Goal: Information Seeking & Learning: Learn about a topic

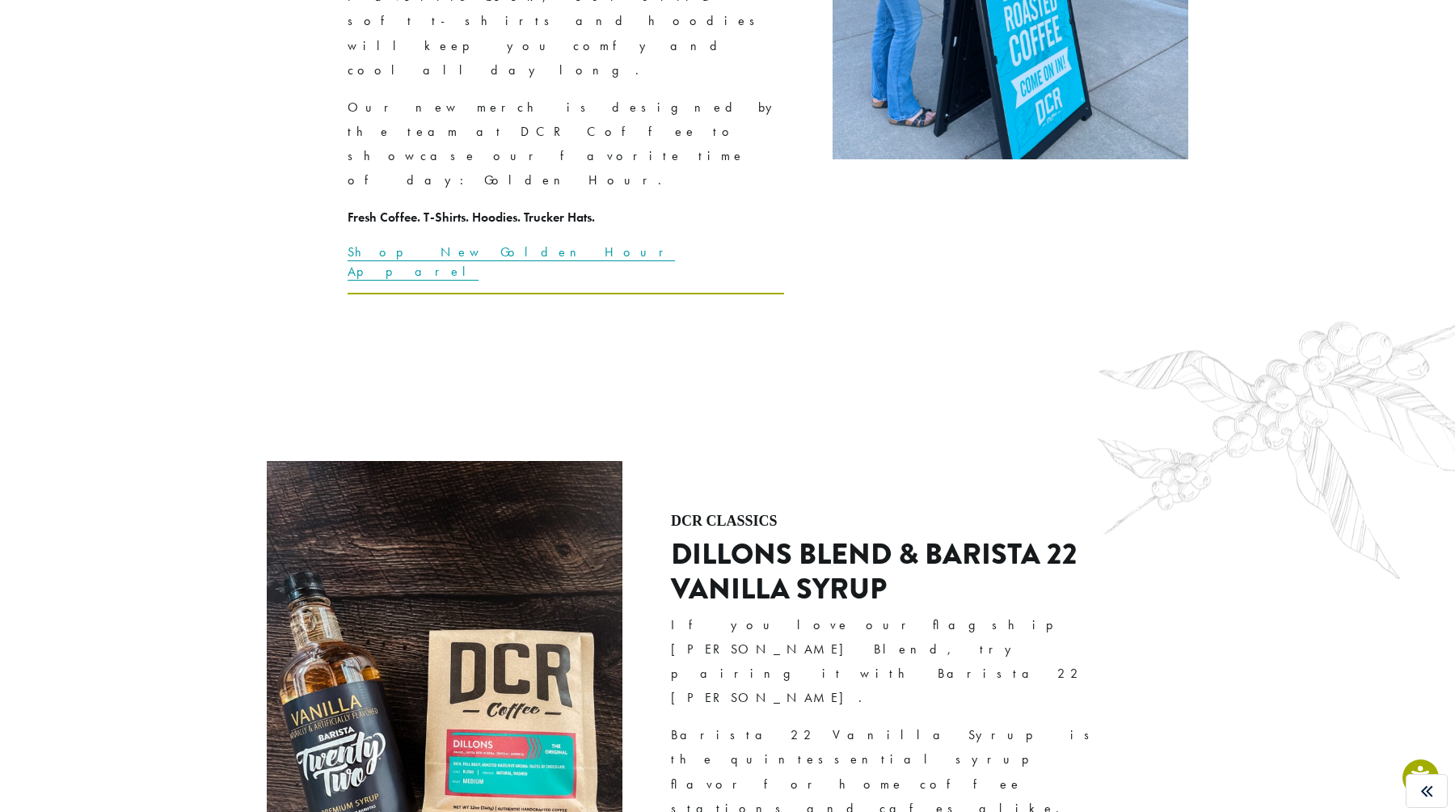
scroll to position [4569, 0]
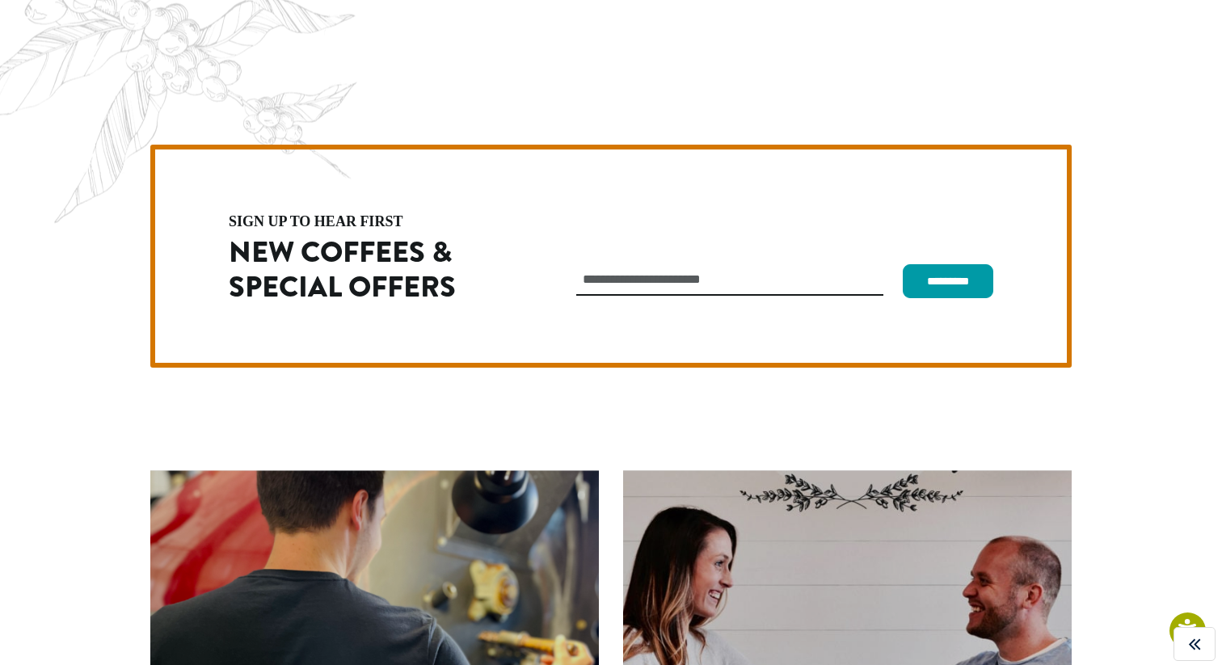
scroll to position [4569, 0]
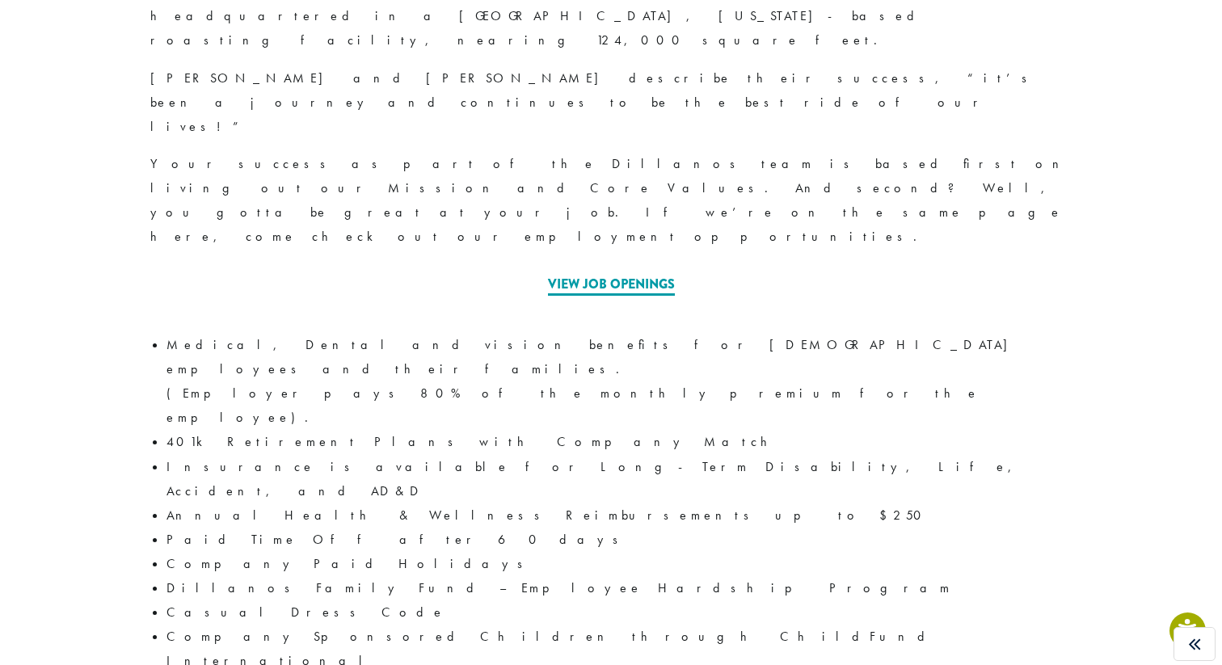
scroll to position [862, 0]
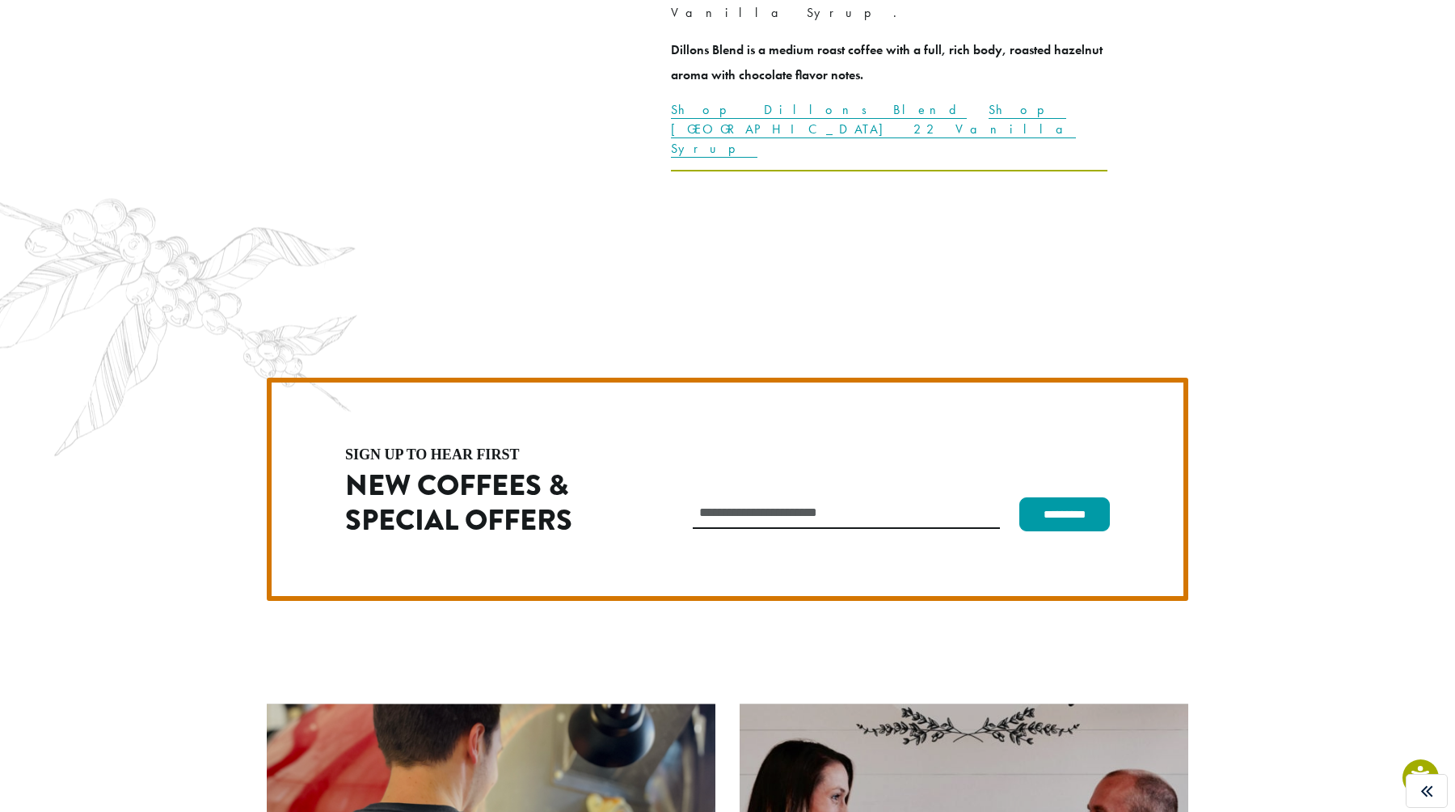
scroll to position [4569, 0]
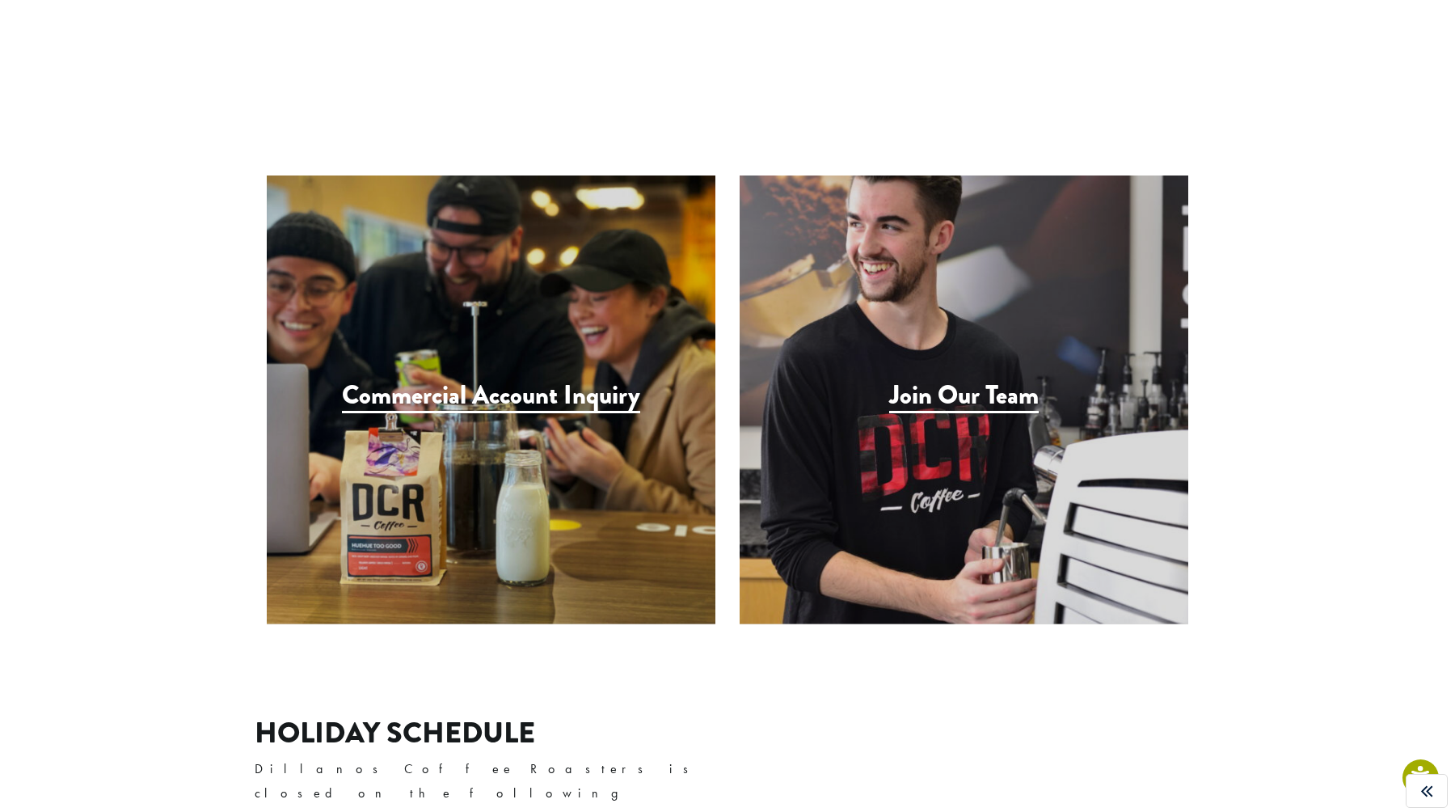
scroll to position [1514, 0]
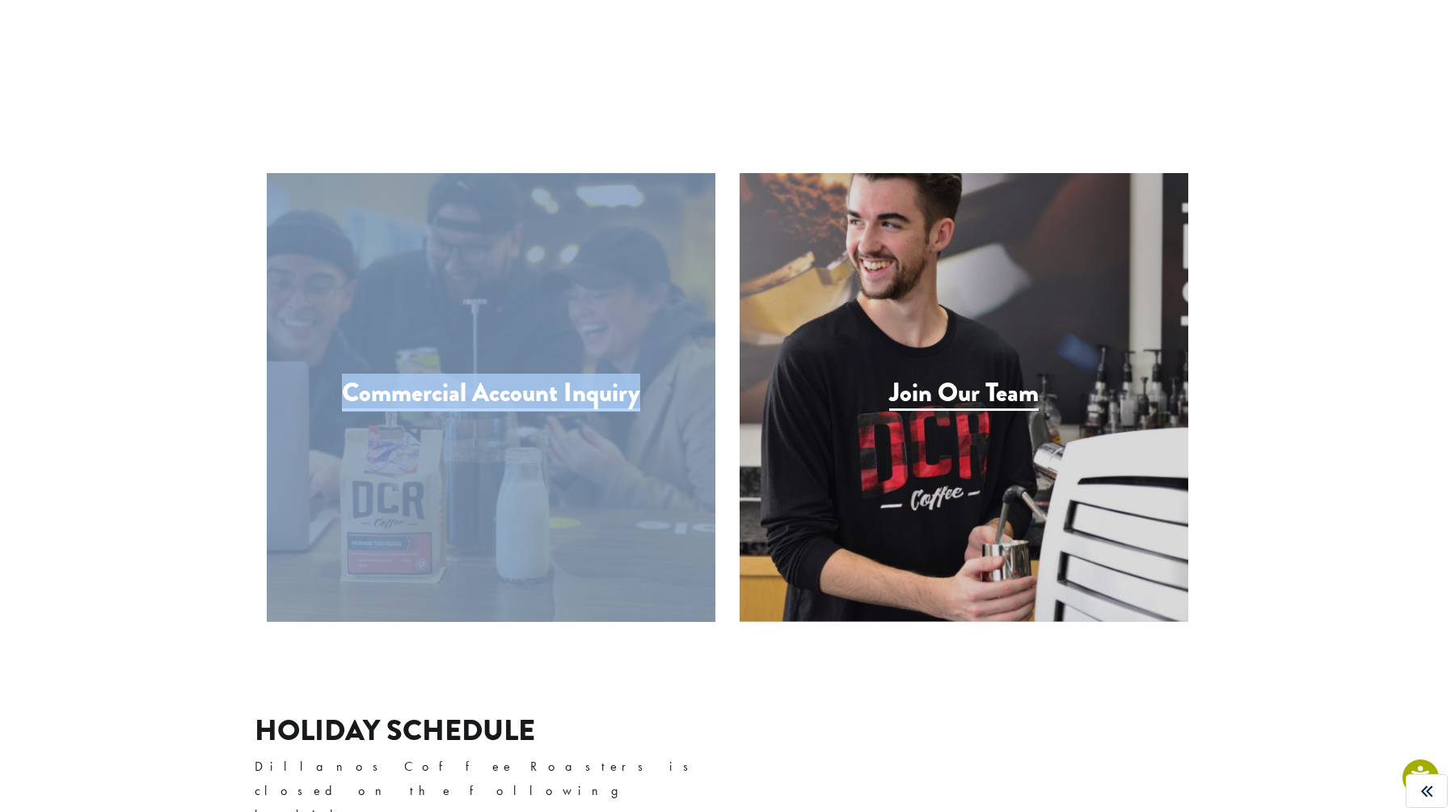
drag, startPoint x: 85, startPoint y: 285, endPoint x: 707, endPoint y: 340, distance: 624.1
click at [707, 340] on article "How can we help? Hi Friend! Scroll down to find the right contact form. Contact…" at bounding box center [727, 413] width 1455 height 3634
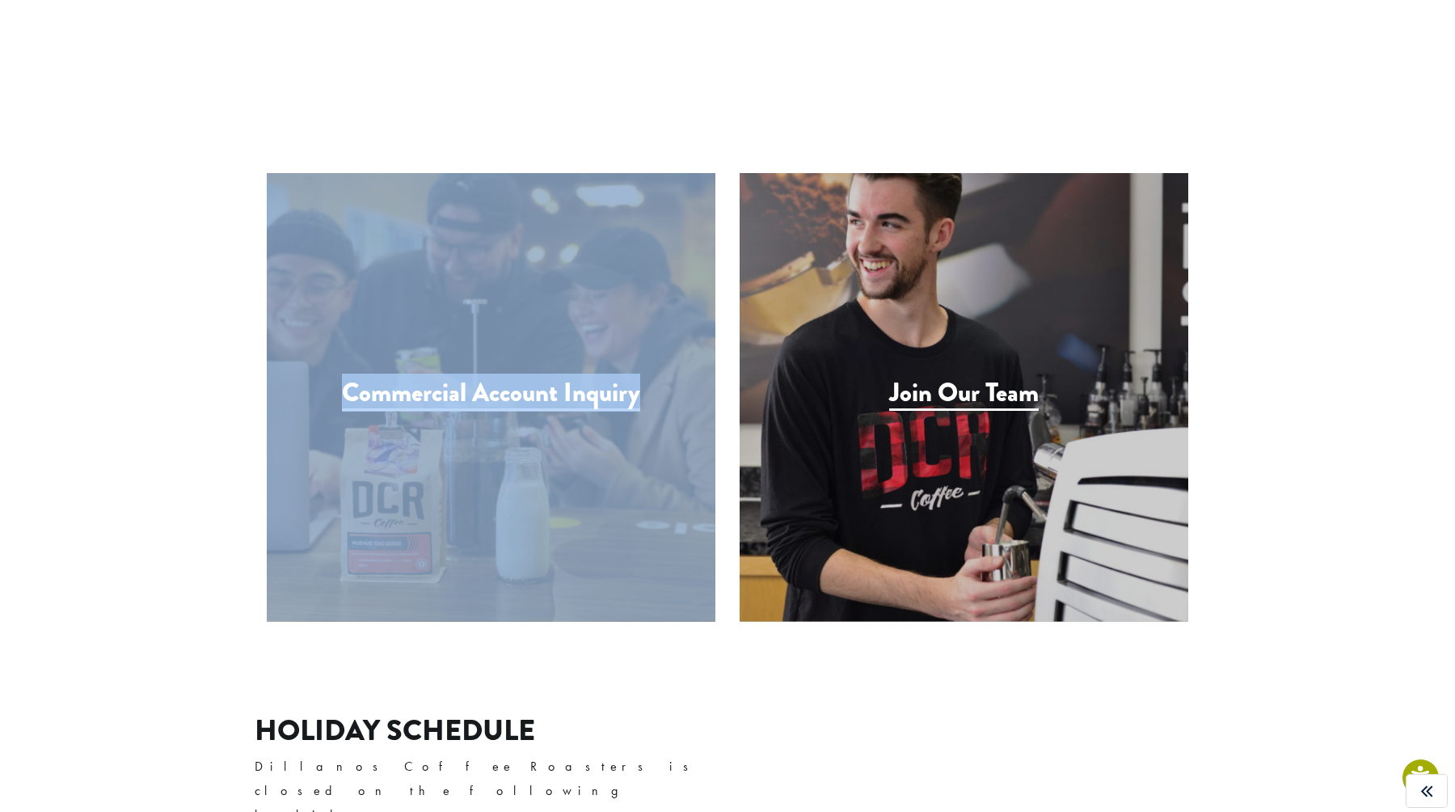
copy div "Commercial Account Inquiry"
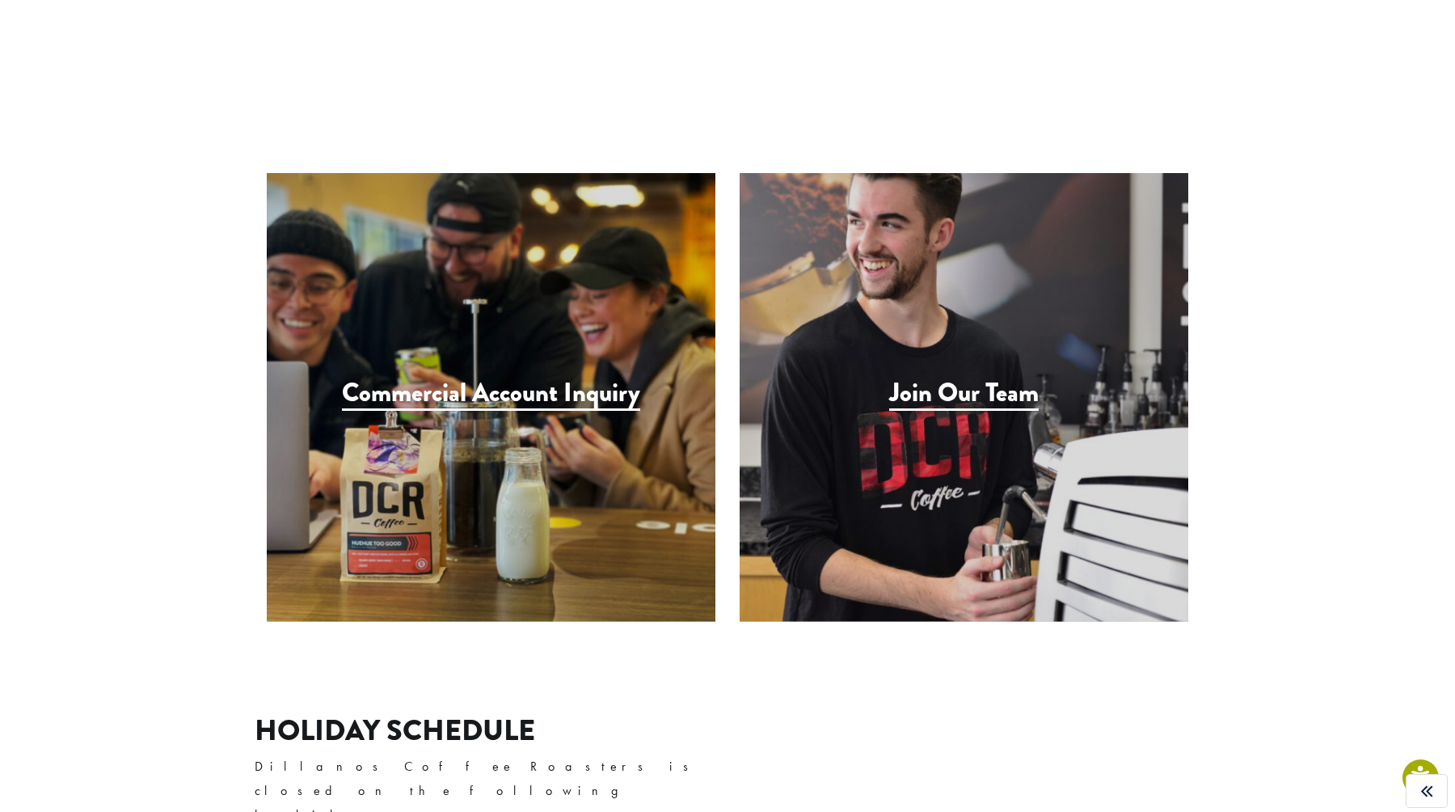
drag, startPoint x: 1245, startPoint y: 288, endPoint x: 1255, endPoint y: 292, distance: 10.5
click at [1245, 288] on article "How can we help? Hi Friend! Scroll down to find the right contact form. Contact…" at bounding box center [727, 413] width 1455 height 3634
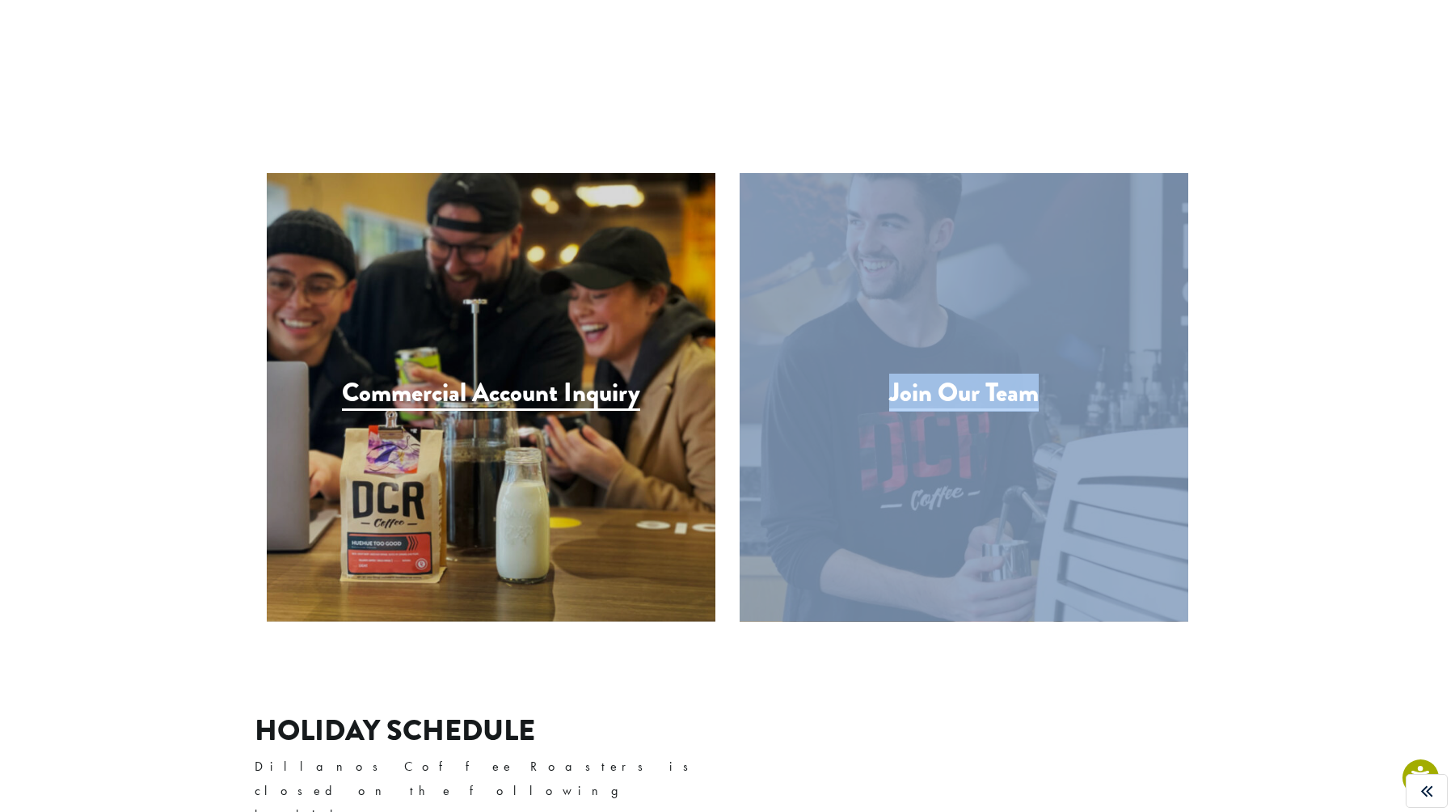
drag, startPoint x: 1167, startPoint y: 321, endPoint x: 1078, endPoint y: 341, distance: 91.2
click at [1078, 341] on article "How can we help? Hi Friend! Scroll down to find the right contact form. Contact…" at bounding box center [727, 413] width 1455 height 3634
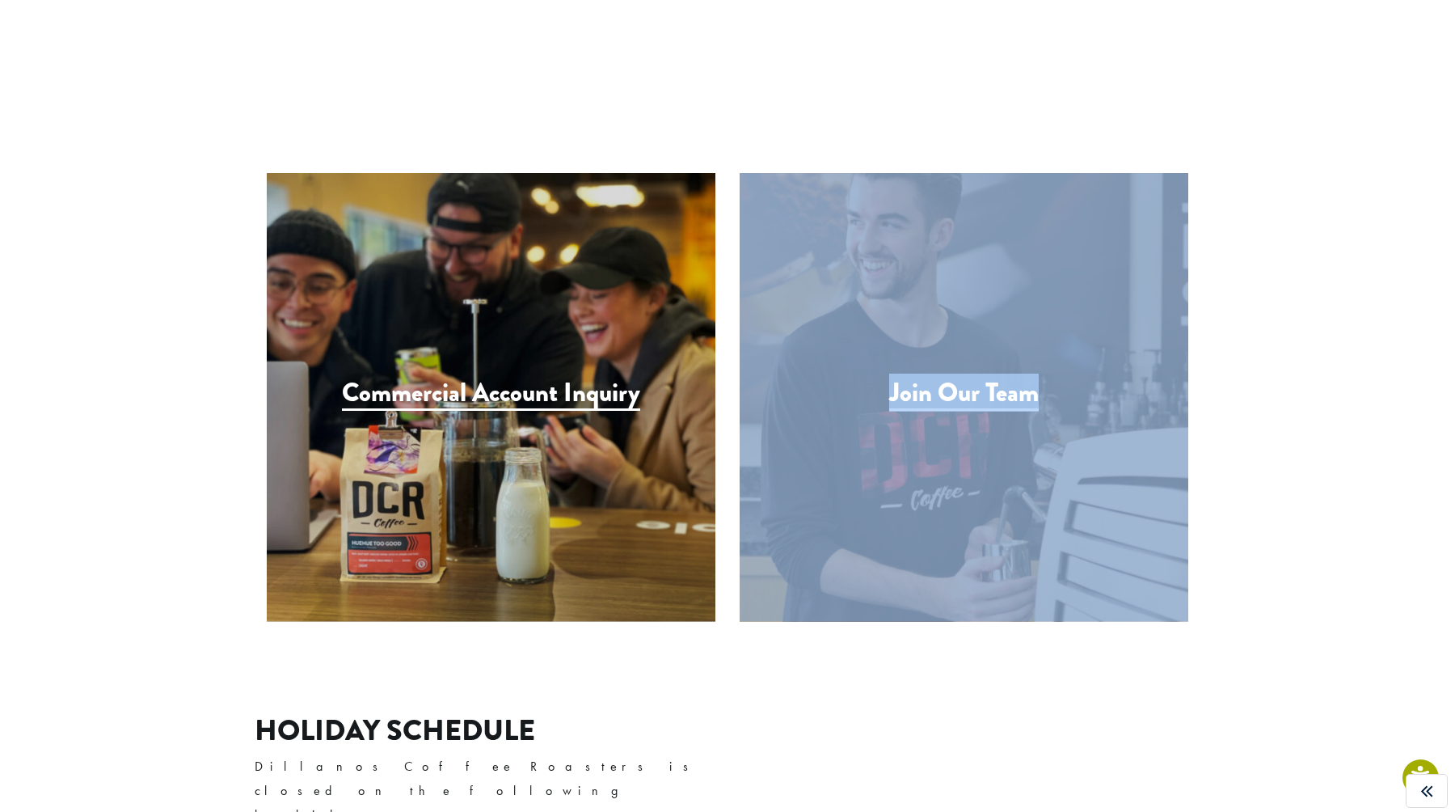
copy div "Join Our Team"
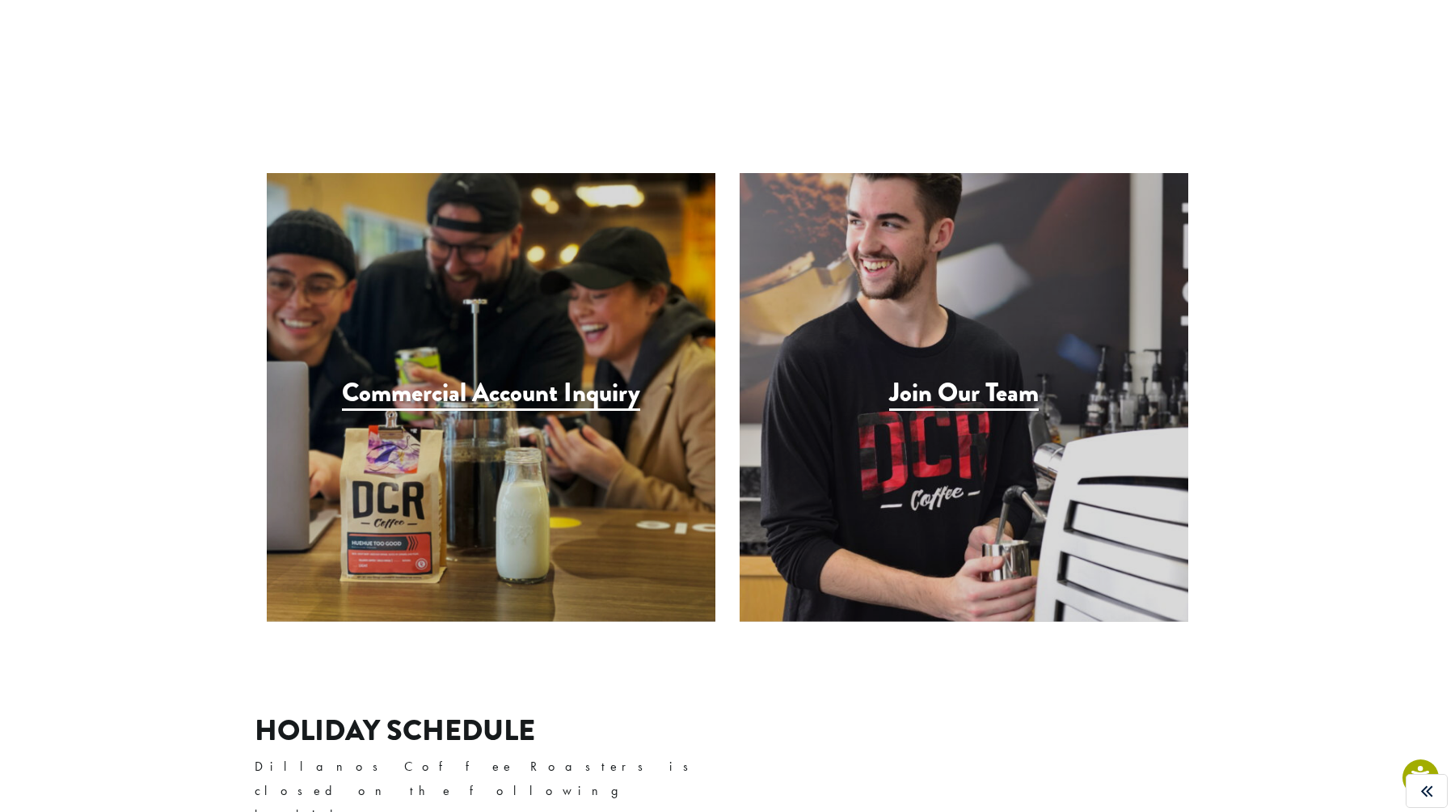
click at [1349, 266] on article "How can we help? Hi Friend! Scroll down to find the right contact form. Contact…" at bounding box center [727, 413] width 1455 height 3634
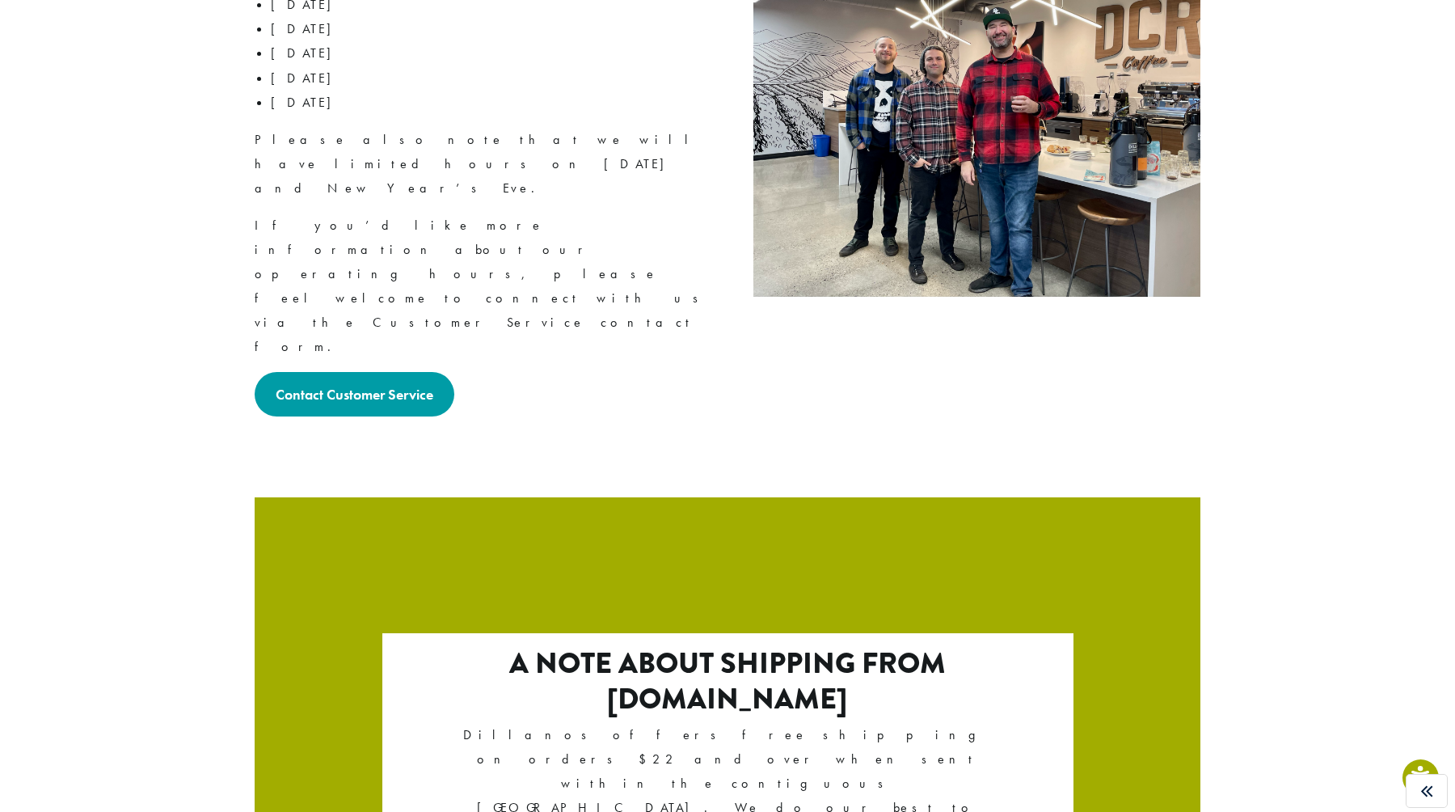
scroll to position [2606, 0]
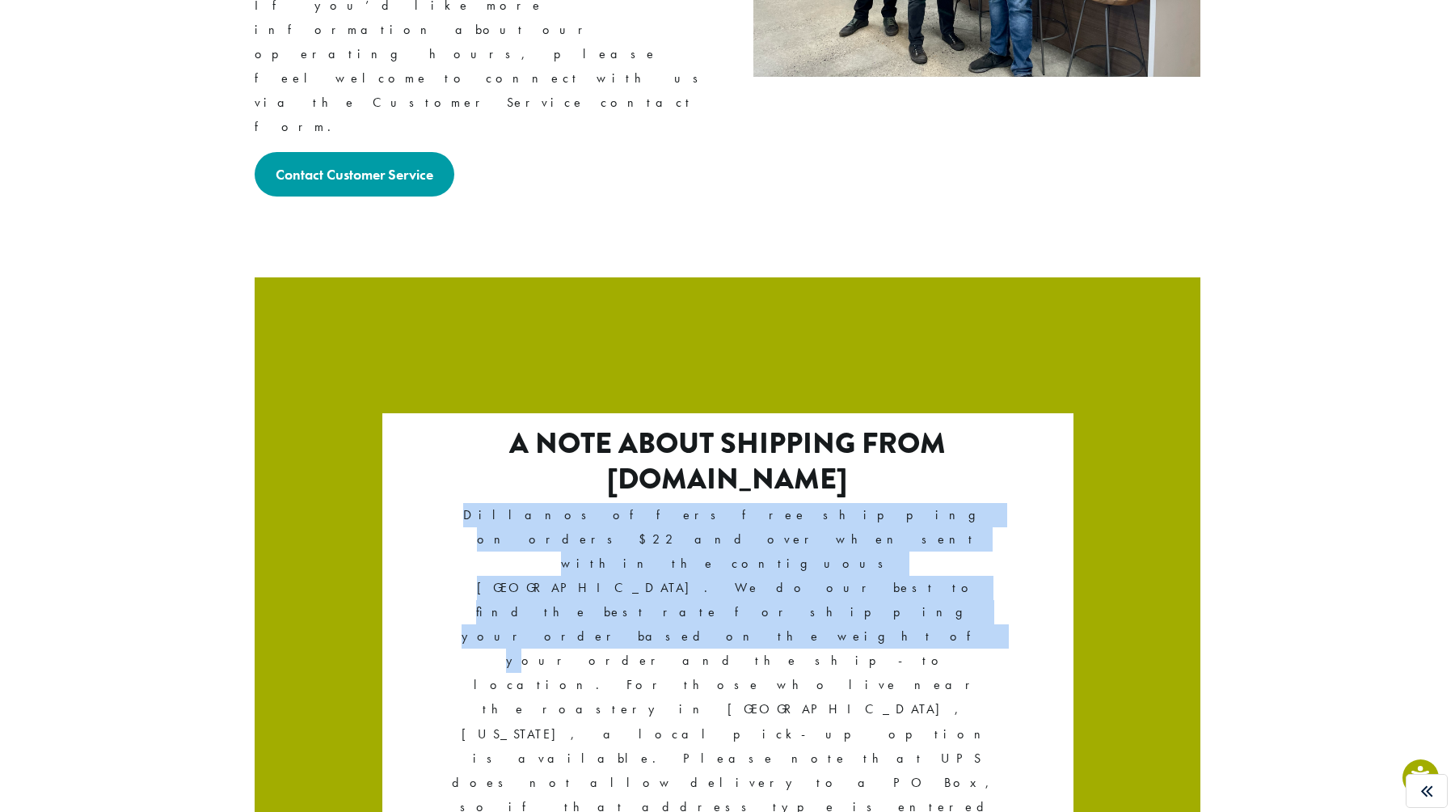
drag, startPoint x: 486, startPoint y: 249, endPoint x: 841, endPoint y: 294, distance: 357.8
click at [835, 426] on div "A note about shipping from Dillanos.com Dillanos offers free shipping on orders…" at bounding box center [727, 722] width 555 height 592
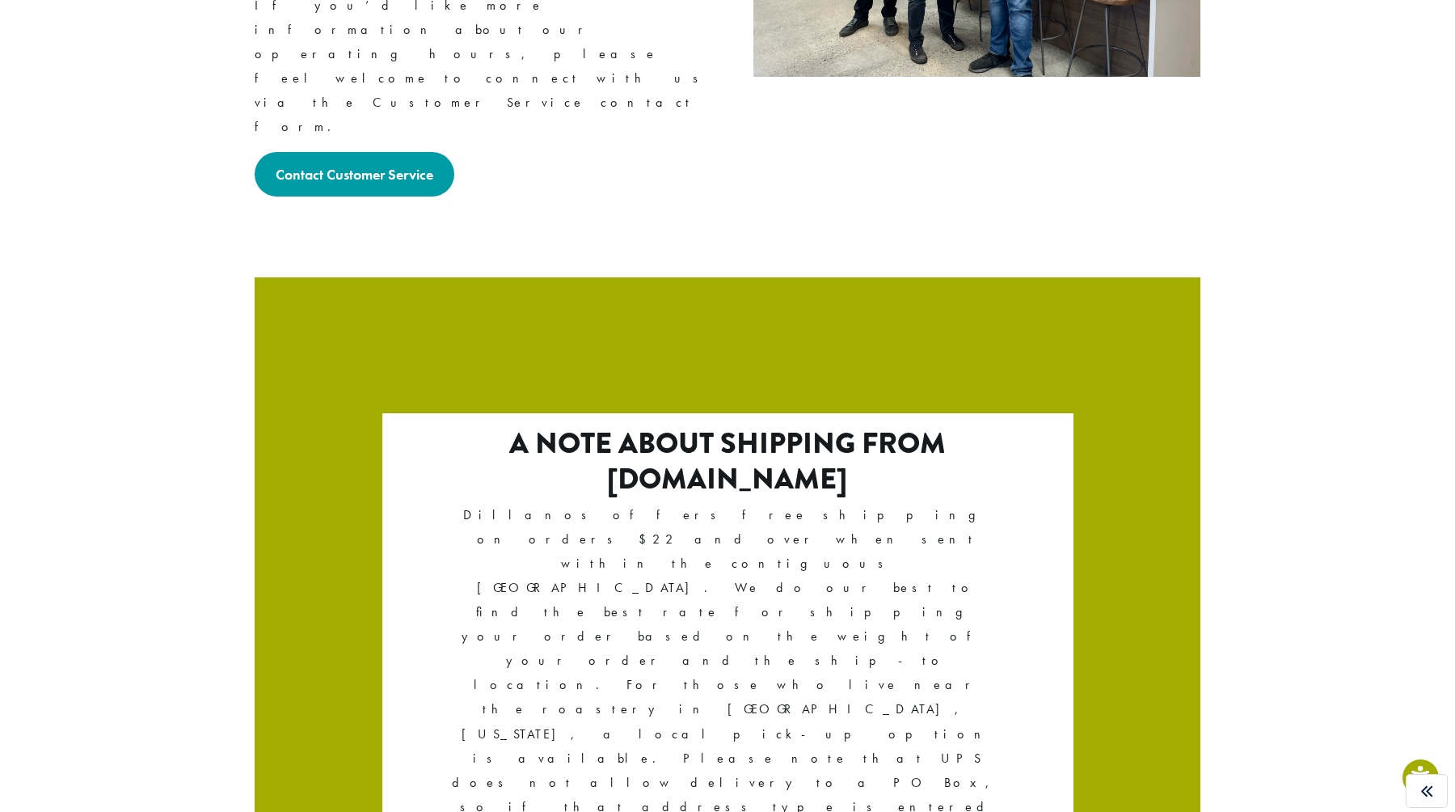
click at [841, 503] on p "Dillanos offers free shipping on orders $22 and over when sent within the conti…" at bounding box center [727, 734] width 555 height 462
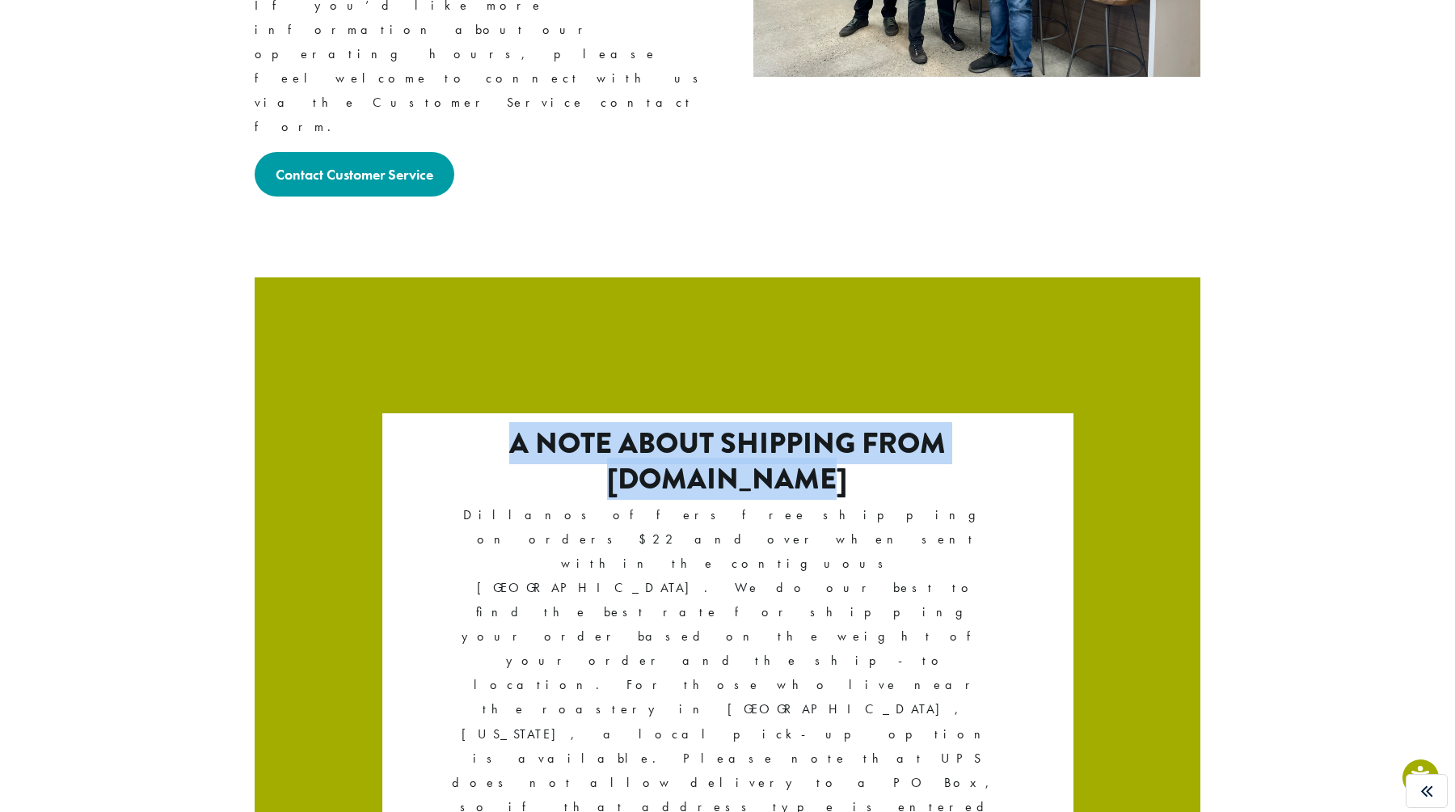
drag, startPoint x: 920, startPoint y: 226, endPoint x: 415, endPoint y: 158, distance: 509.9
click at [415, 277] on section "A note about shipping from Dillanos.com Dillanos offers free shipping on orders…" at bounding box center [728, 687] width 946 height 821
copy section "A note about shipping from Dillanos.com"
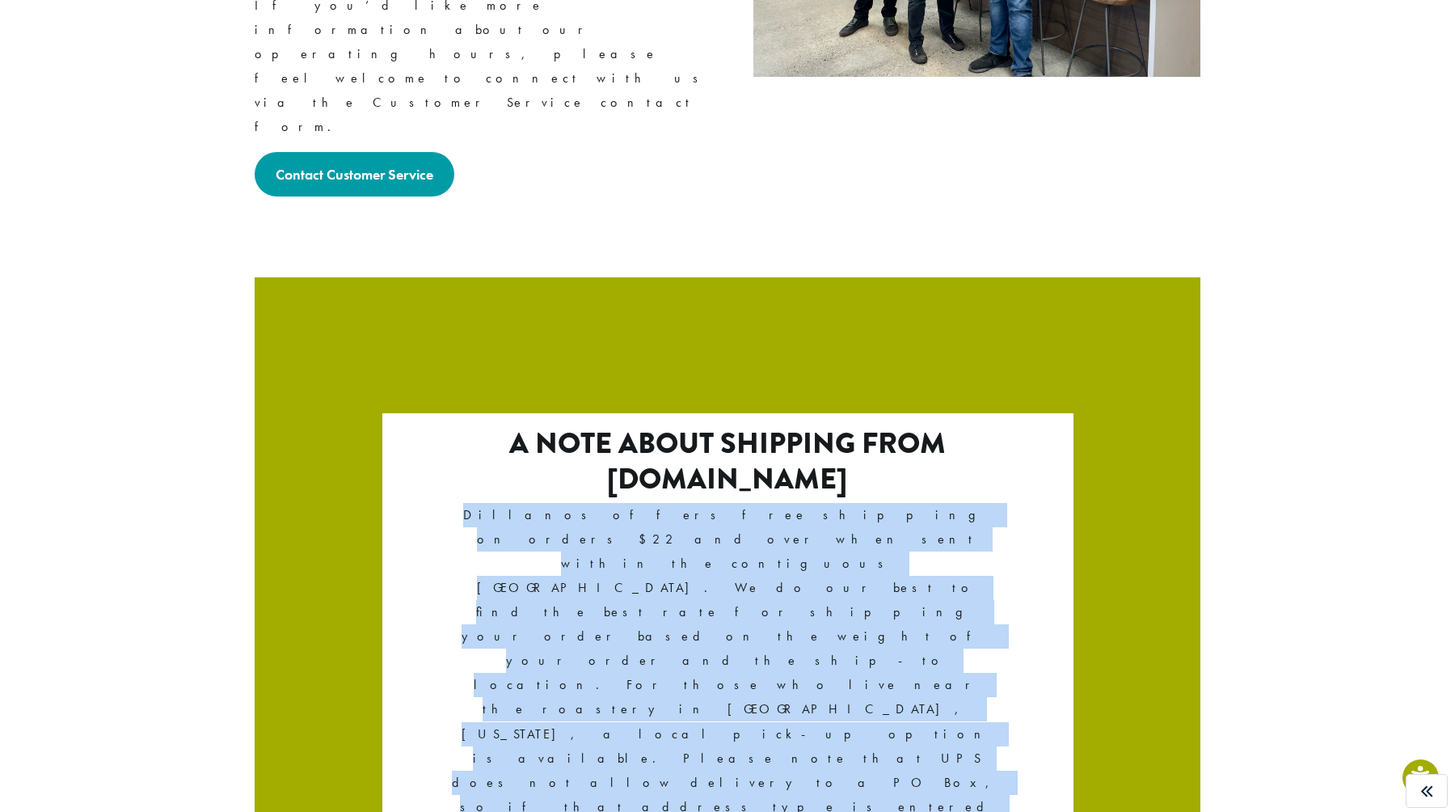
drag, startPoint x: 840, startPoint y: 381, endPoint x: 432, endPoint y: 267, distance: 423.9
click at [431, 426] on div "A note about shipping from Dillanos.com Dillanos offers free shipping on orders…" at bounding box center [727, 722] width 665 height 592
copy p "Dillanos offers free shipping on orders $22 and over when sent within the conti…"
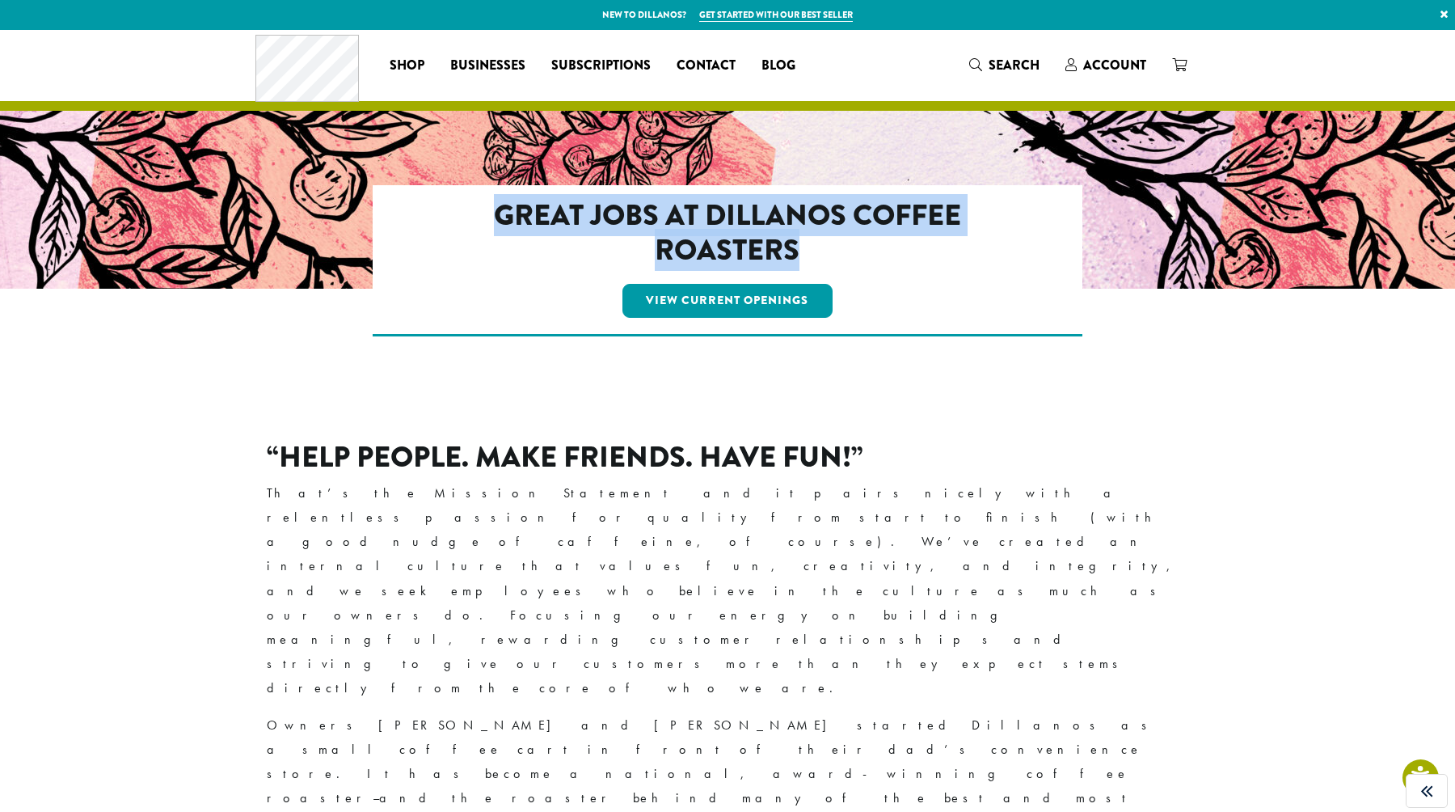
drag, startPoint x: 671, startPoint y: 241, endPoint x: 488, endPoint y: 213, distance: 185.7
click at [488, 213] on h2 "Great Jobs at Dillanos Coffee Roasters" at bounding box center [728, 233] width 570 height 70
copy h2 "Great Jobs at Dillanos Coffee Roasters"
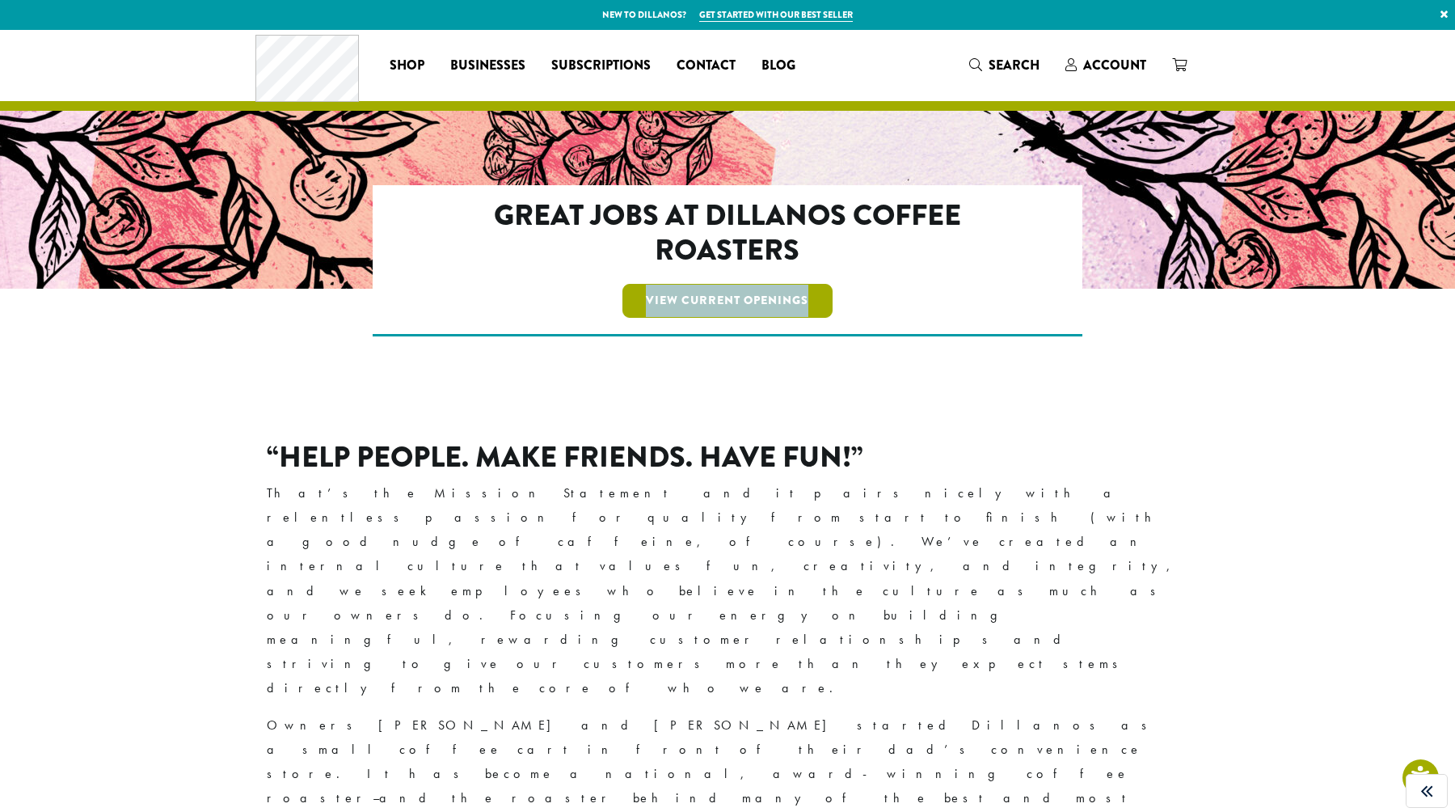
drag, startPoint x: 850, startPoint y: 302, endPoint x: 701, endPoint y: 302, distance: 148.8
click at [602, 294] on div "View Current Openings" at bounding box center [728, 301] width 570 height 40
copy link "View Current Openings"
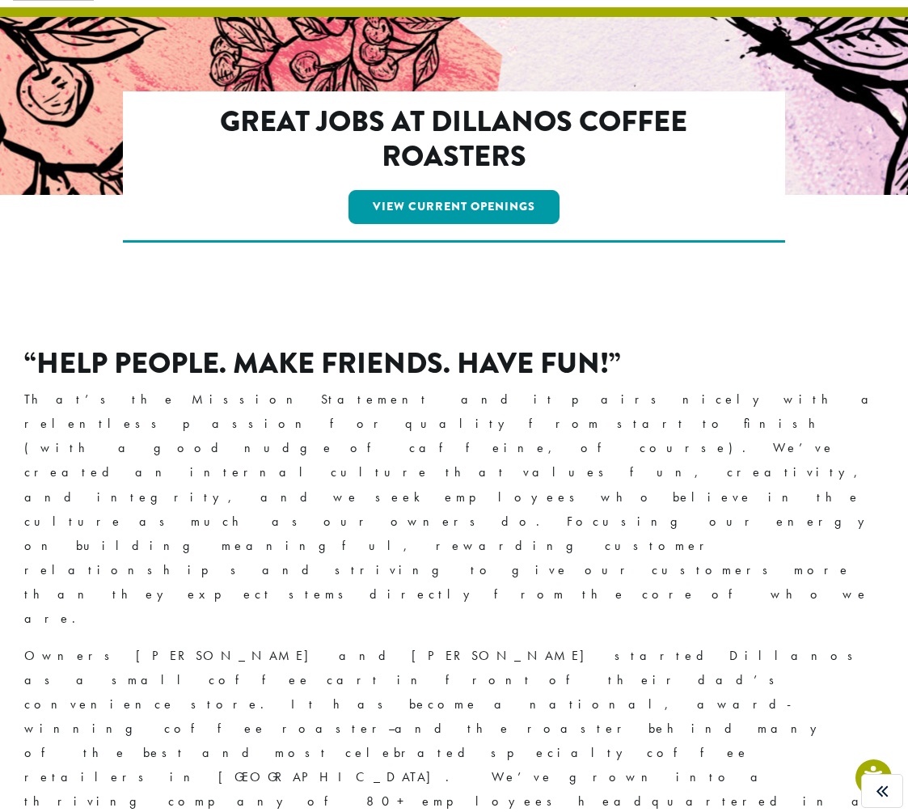
scroll to position [90, 0]
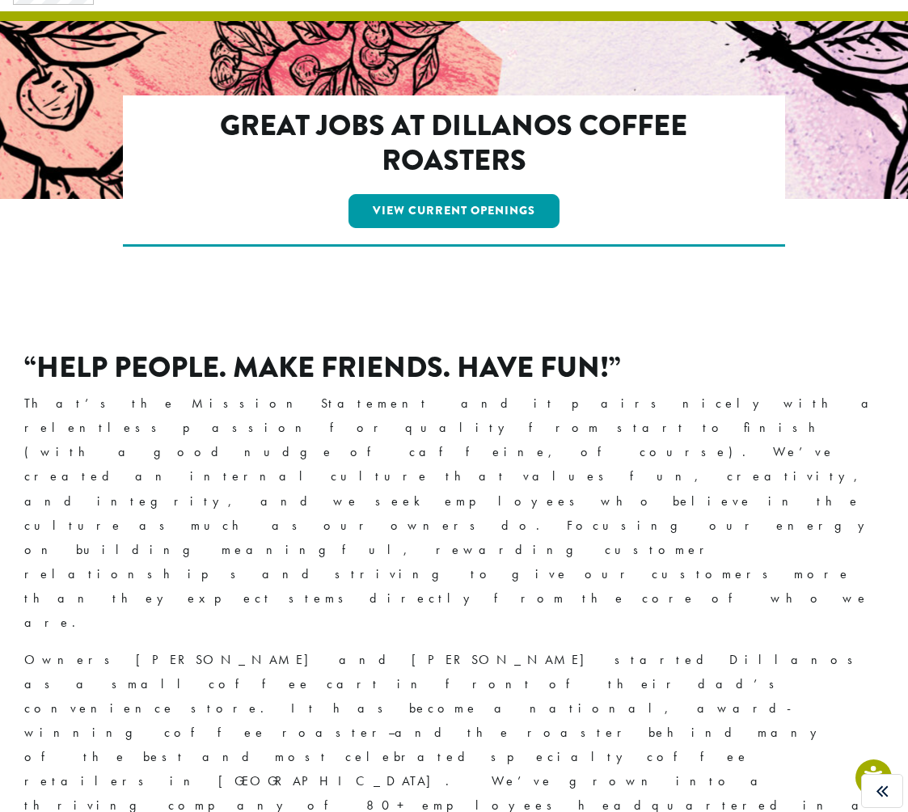
click at [390, 356] on h2 "“Help People. Make Friends. Have Fun!”" at bounding box center [453, 367] width 859 height 35
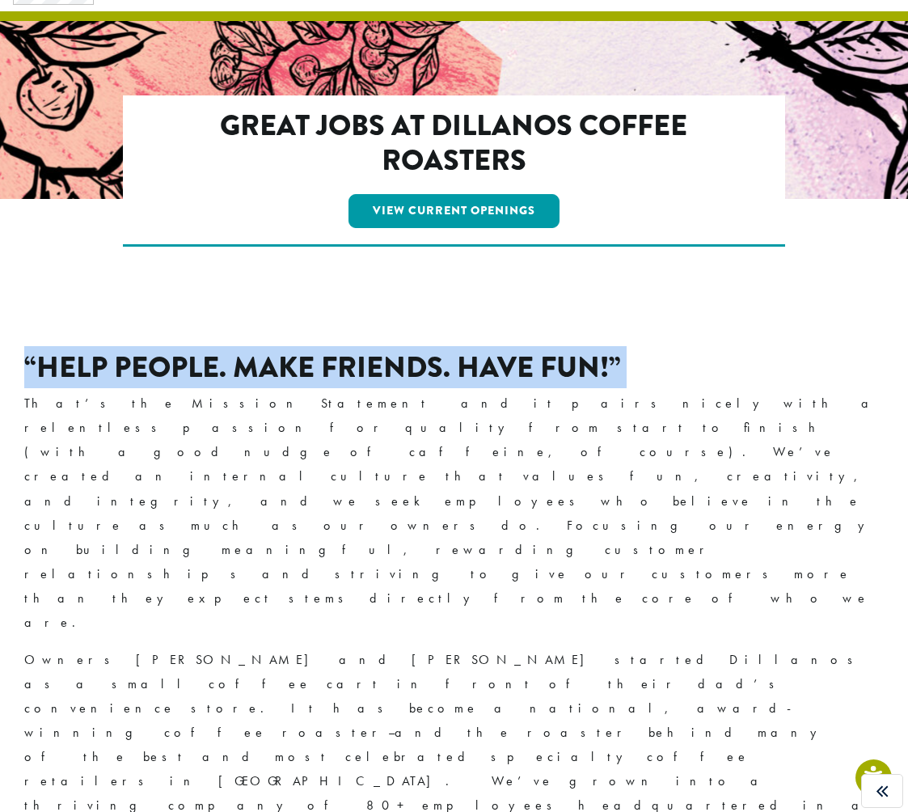
click at [390, 357] on h2 "“Help People. Make Friends. Have Fun!”" at bounding box center [453, 367] width 859 height 35
copy div "“Help People. Make Friends. Have Fun!”"
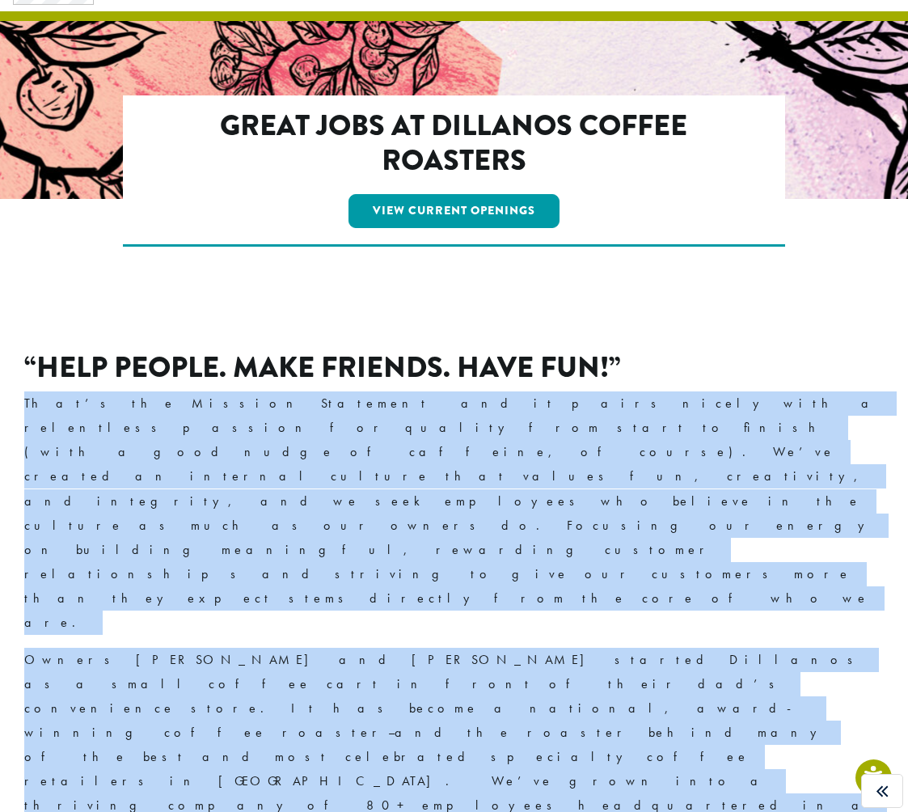
drag, startPoint x: 356, startPoint y: 635, endPoint x: 0, endPoint y: 395, distance: 429.2
click at [0, 395] on div "“Help People. Make Friends. Have Fun!” That’s the Mission Statement and it pair…" at bounding box center [454, 740] width 908 height 859
copy div "That’s the Mission Statement and it pairs nicely with a relentless passion for …"
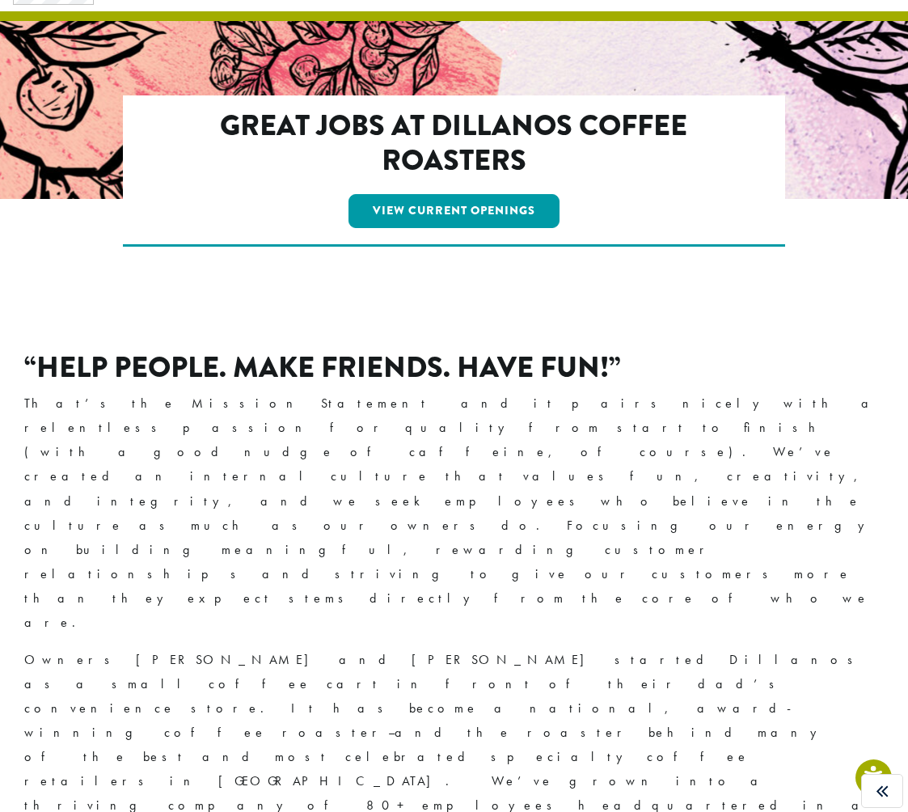
drag, startPoint x: 515, startPoint y: 684, endPoint x: 363, endPoint y: 681, distance: 152.0
copy link "View Job Openings"
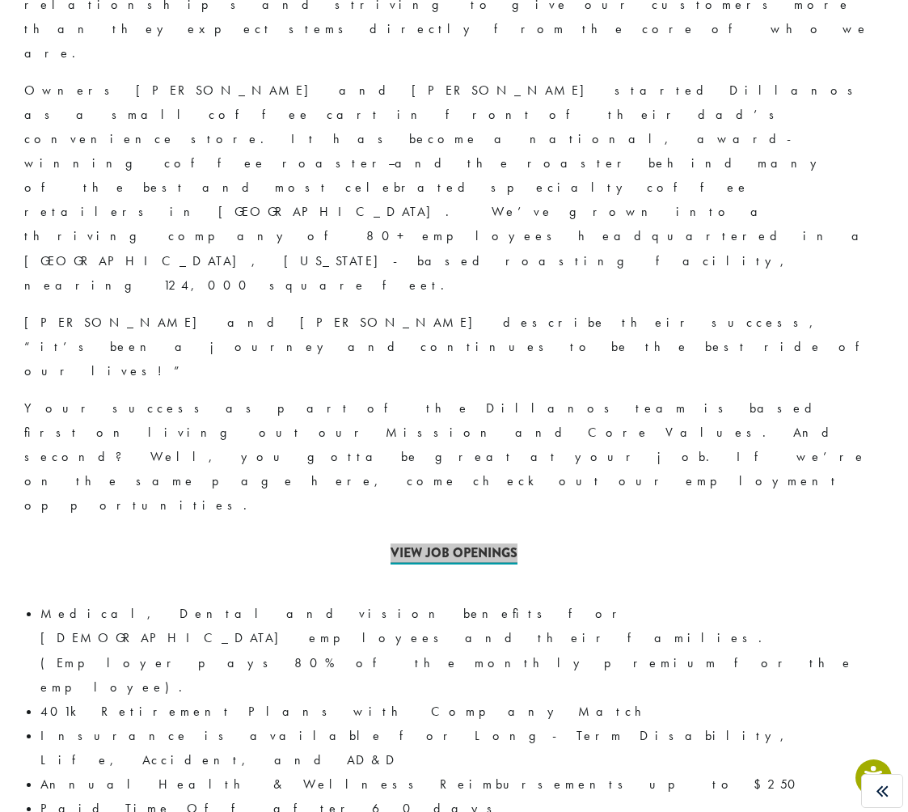
scroll to position [700, 0]
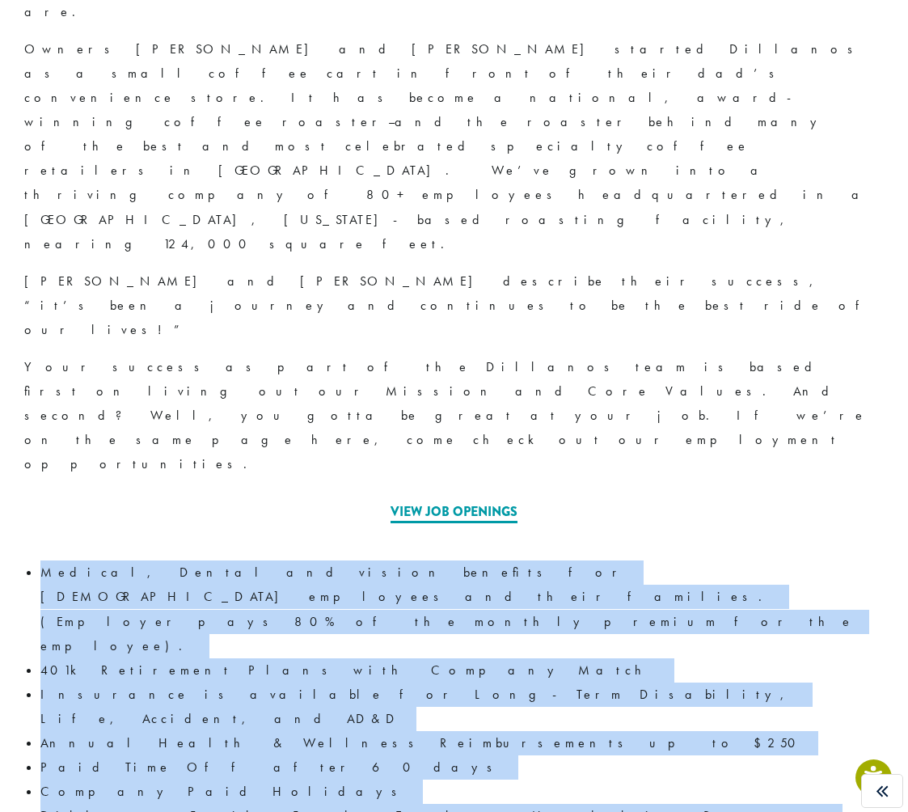
drag, startPoint x: 38, startPoint y: 133, endPoint x: 406, endPoint y: 513, distance: 528.9
copy ul "Medical, Dental and vision benefits for Full-Time employees and their families.…"
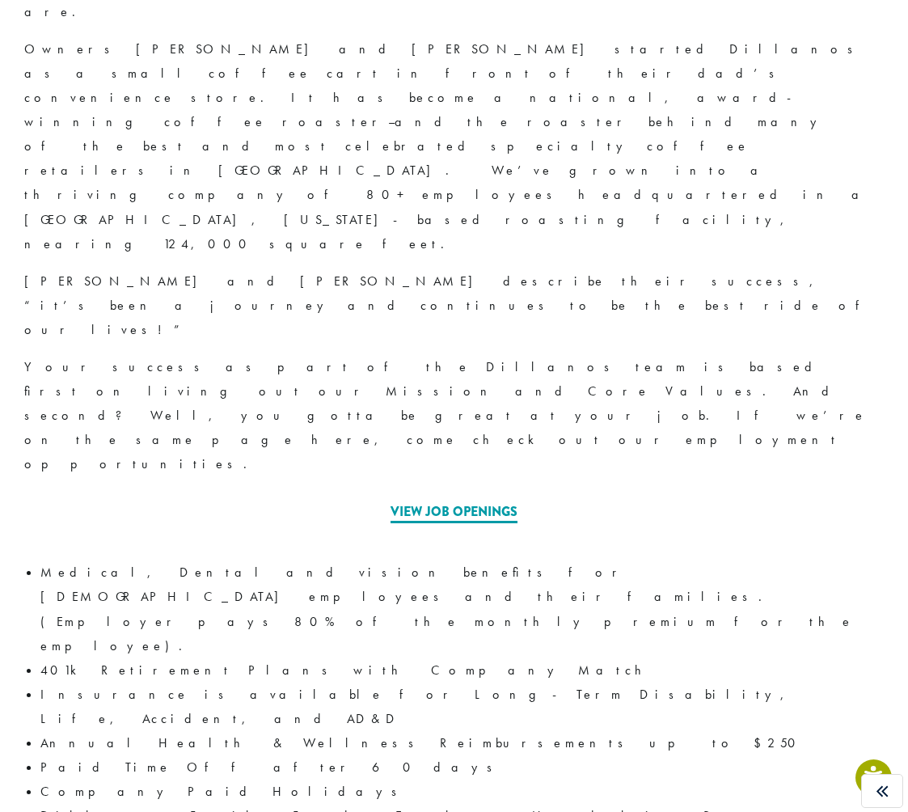
drag, startPoint x: 635, startPoint y: 581, endPoint x: 270, endPoint y: 574, distance: 365.5
copy link "EEOC, FMLA, USERRA & EPPA Employment Notice"
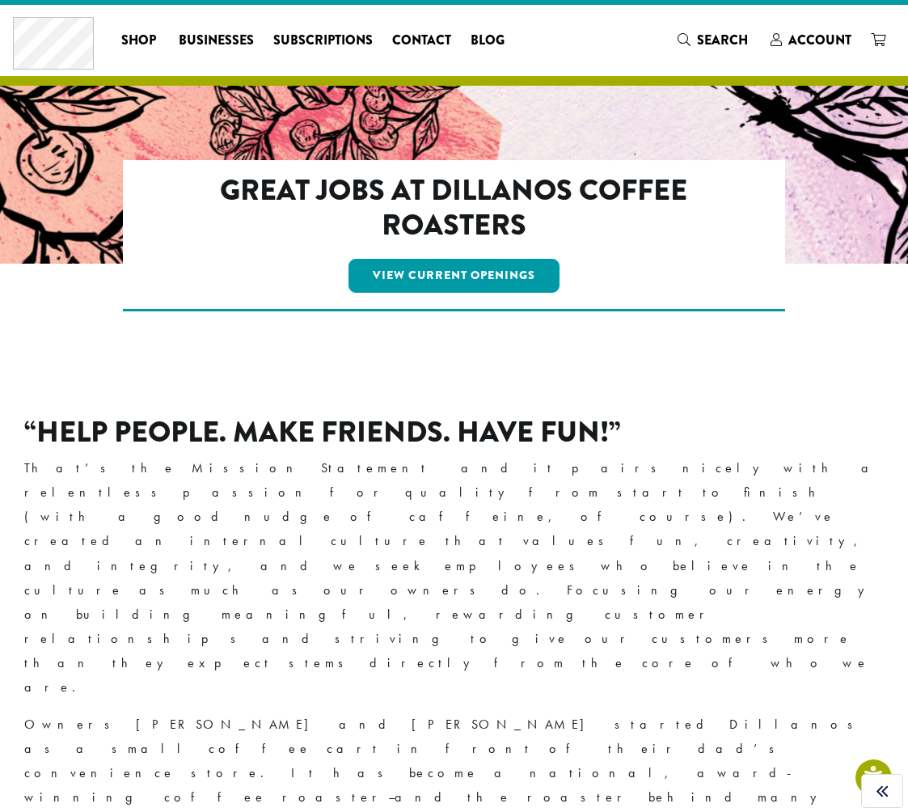
scroll to position [36, 0]
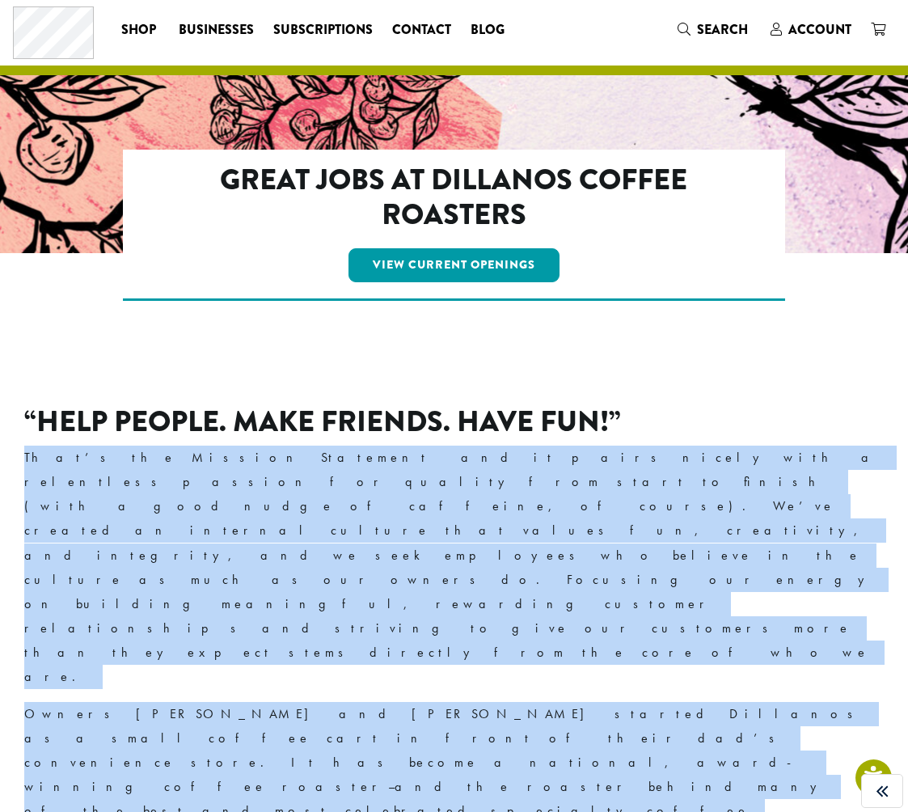
drag, startPoint x: 373, startPoint y: 690, endPoint x: 12, endPoint y: 461, distance: 427.1
click at [12, 461] on div "“Help People. Make Friends. Have Fun!” That’s the Mission Statement and it pair…" at bounding box center [454, 794] width 908 height 859
copy div "That’s the Mission Statement and it pairs nicely with a relentless passion for …"
click at [582, 708] on div "“Help People. Make Friends. Have Fun!” That’s the Mission Statement and it pair…" at bounding box center [453, 778] width 859 height 749
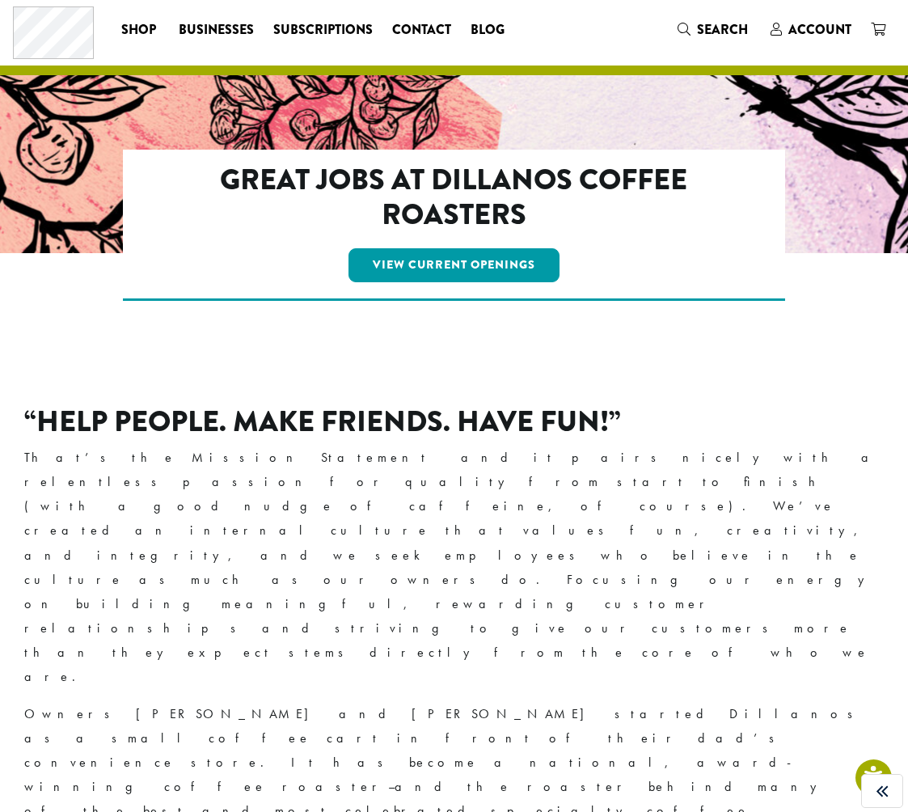
drag, startPoint x: 572, startPoint y: 745, endPoint x: 362, endPoint y: 745, distance: 209.4
copy link "View Job Openings"
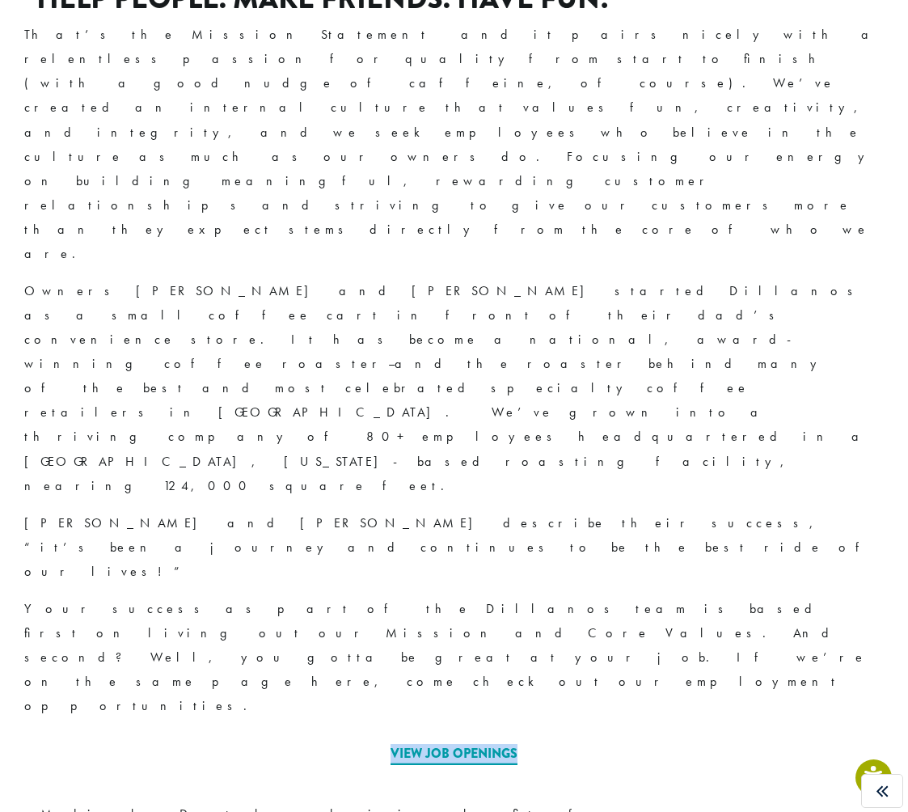
scroll to position [536, 0]
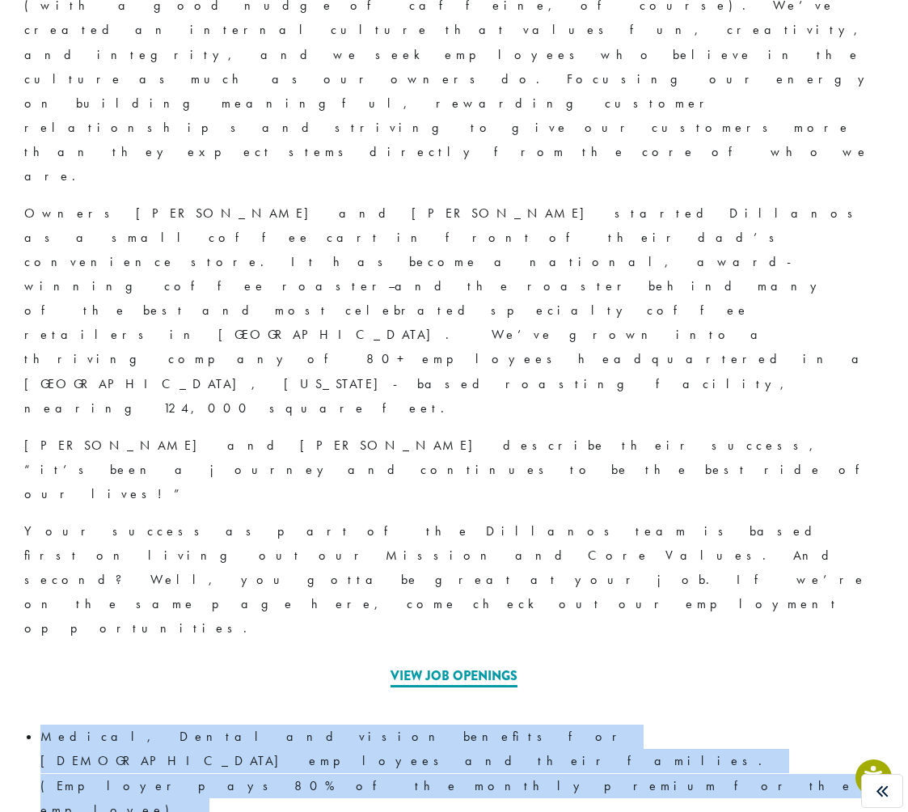
drag, startPoint x: 337, startPoint y: 695, endPoint x: 28, endPoint y: 298, distance: 503.0
copy ul "Medical, Dental and vision benefits for Full-Time employees and their families.…"
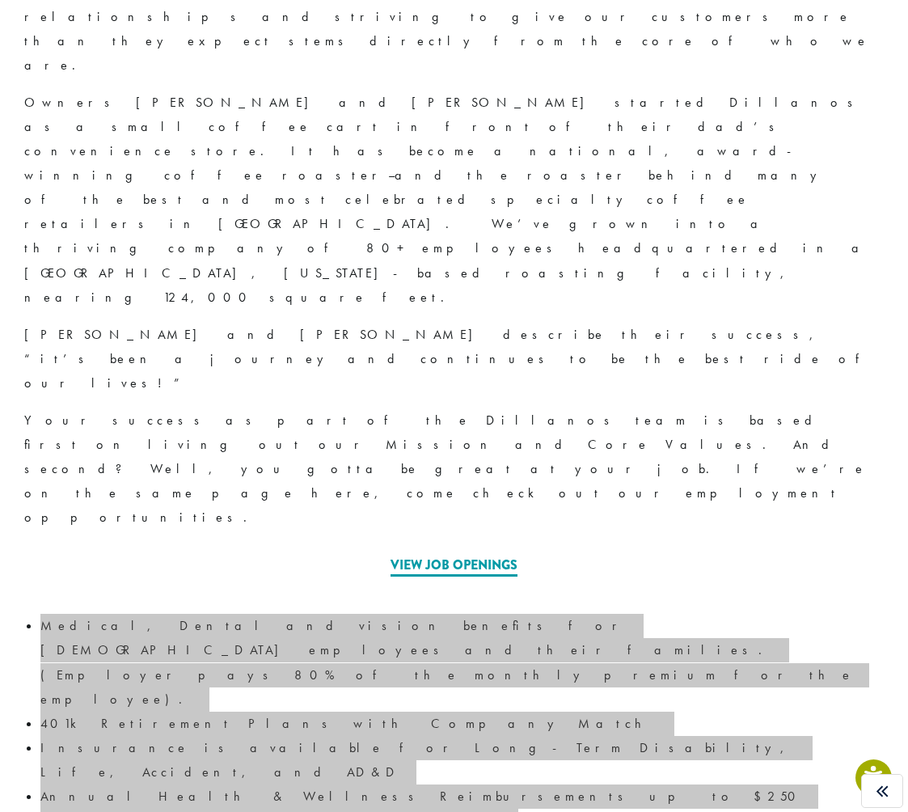
scroll to position [651, 0]
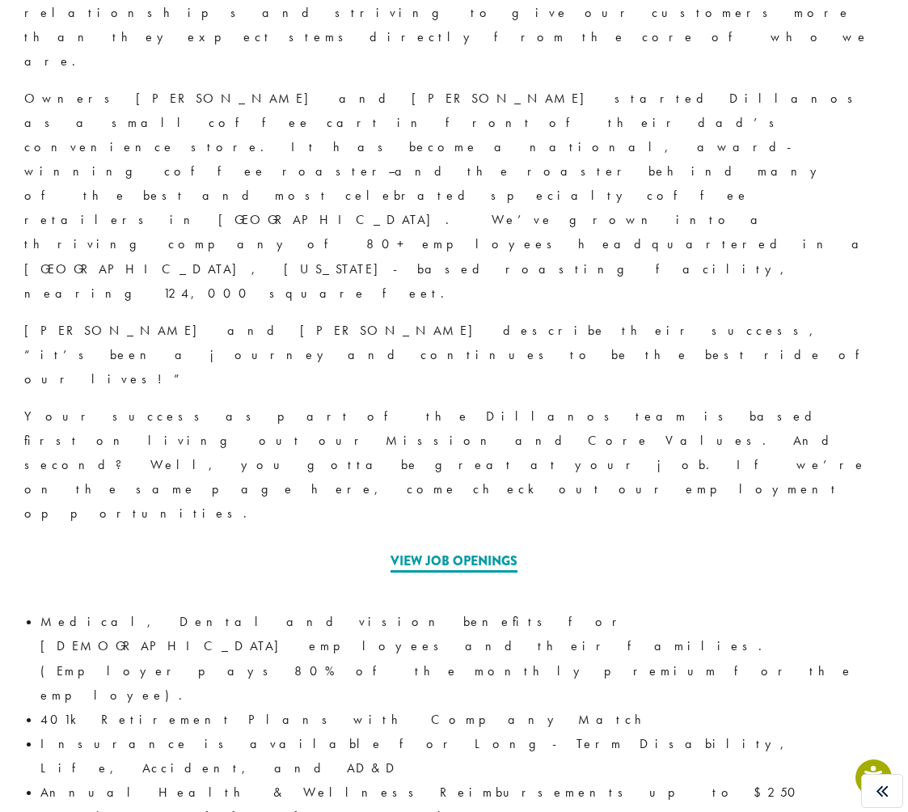
drag, startPoint x: 286, startPoint y: 624, endPoint x: 252, endPoint y: 623, distance: 34.0
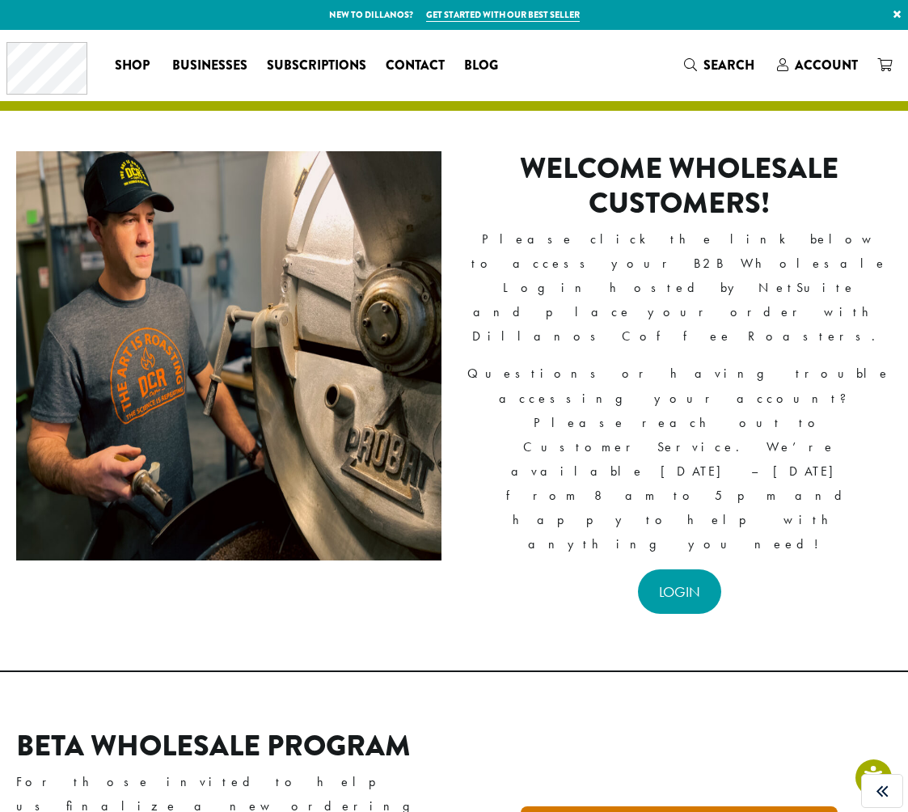
scroll to position [306, 0]
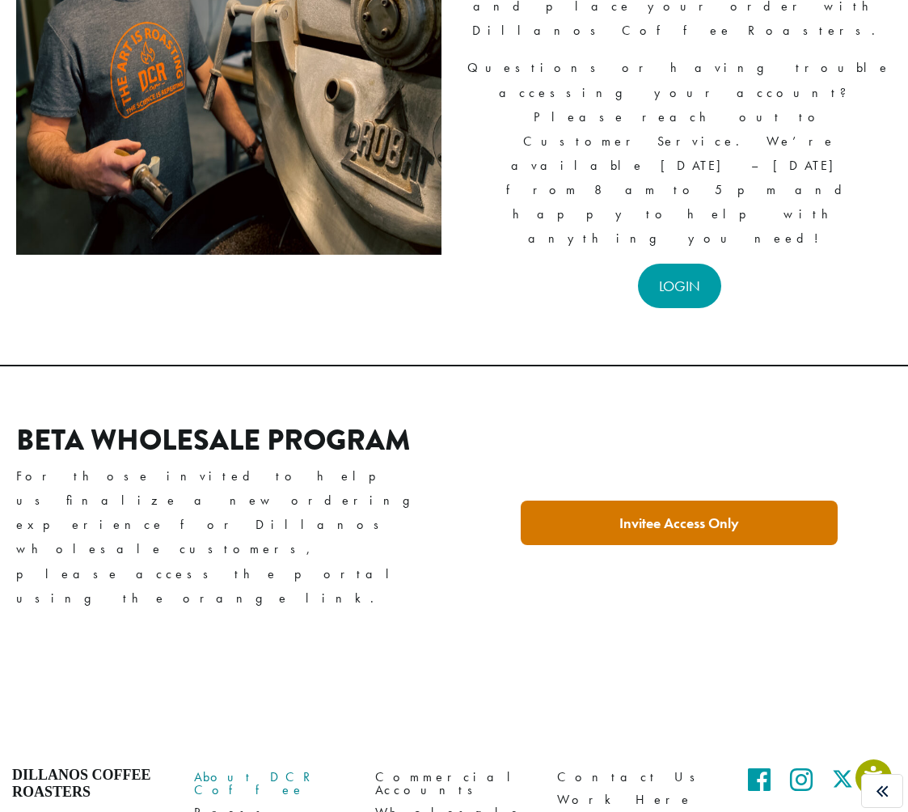
click at [225, 766] on link "About DCR Coffee" at bounding box center [273, 783] width 158 height 35
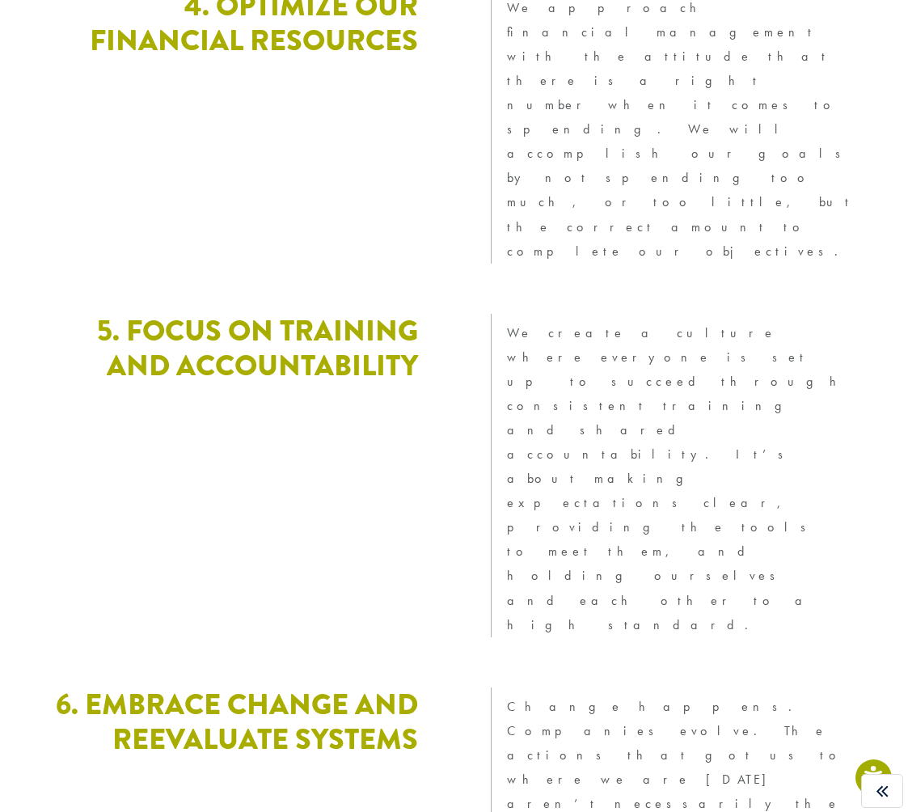
scroll to position [4447, 0]
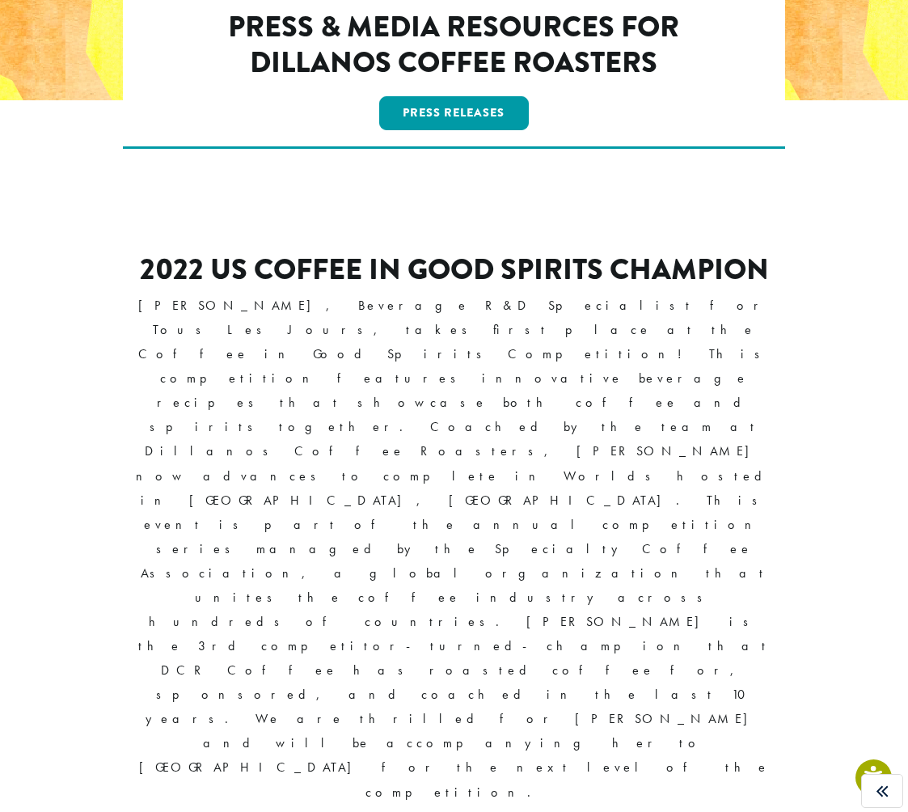
scroll to position [357, 0]
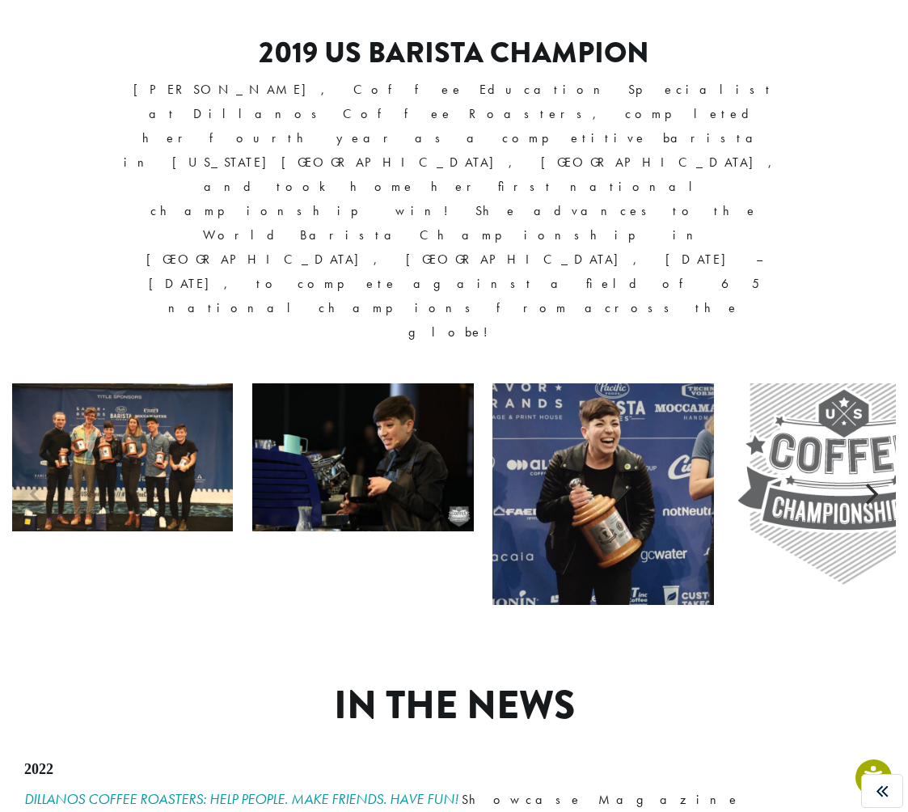
scroll to position [1456, 0]
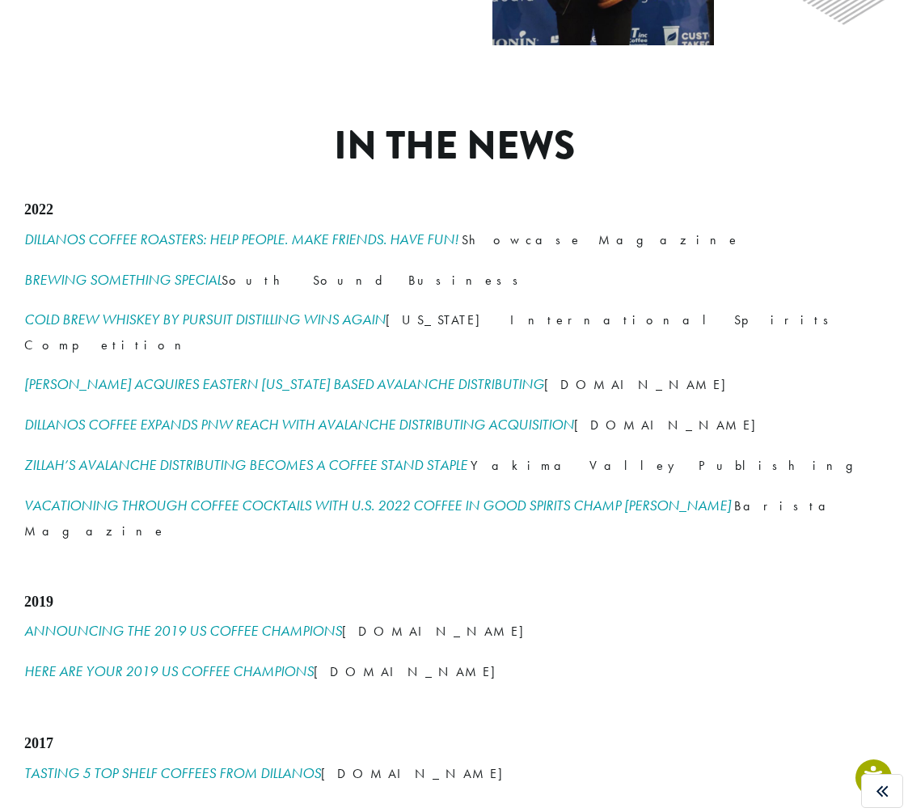
scroll to position [2046, 0]
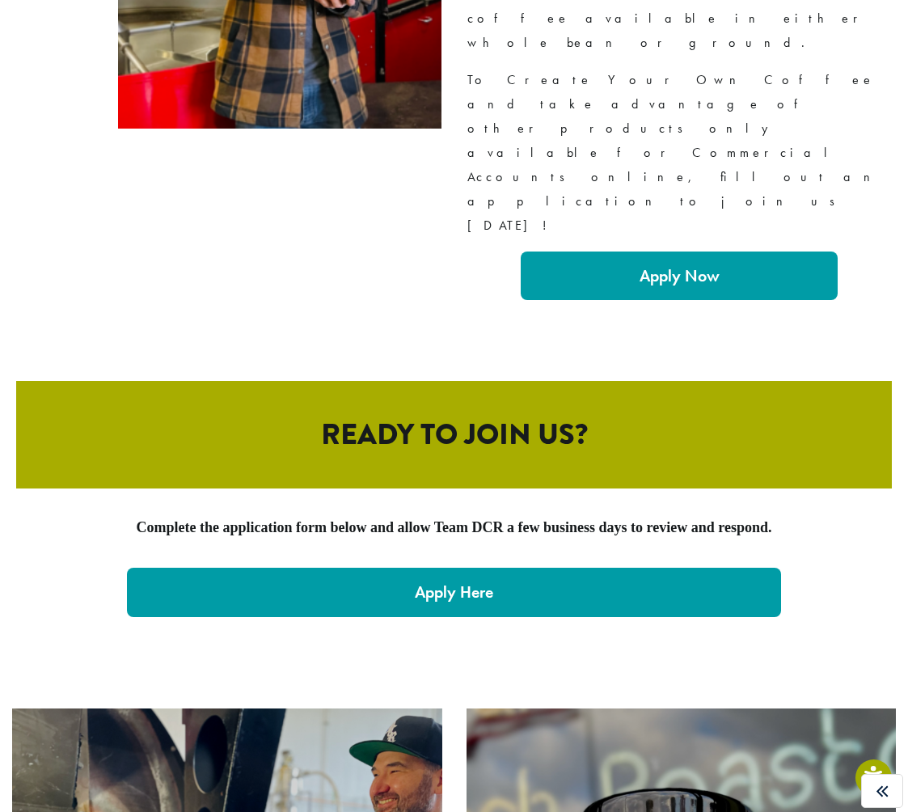
scroll to position [3212, 0]
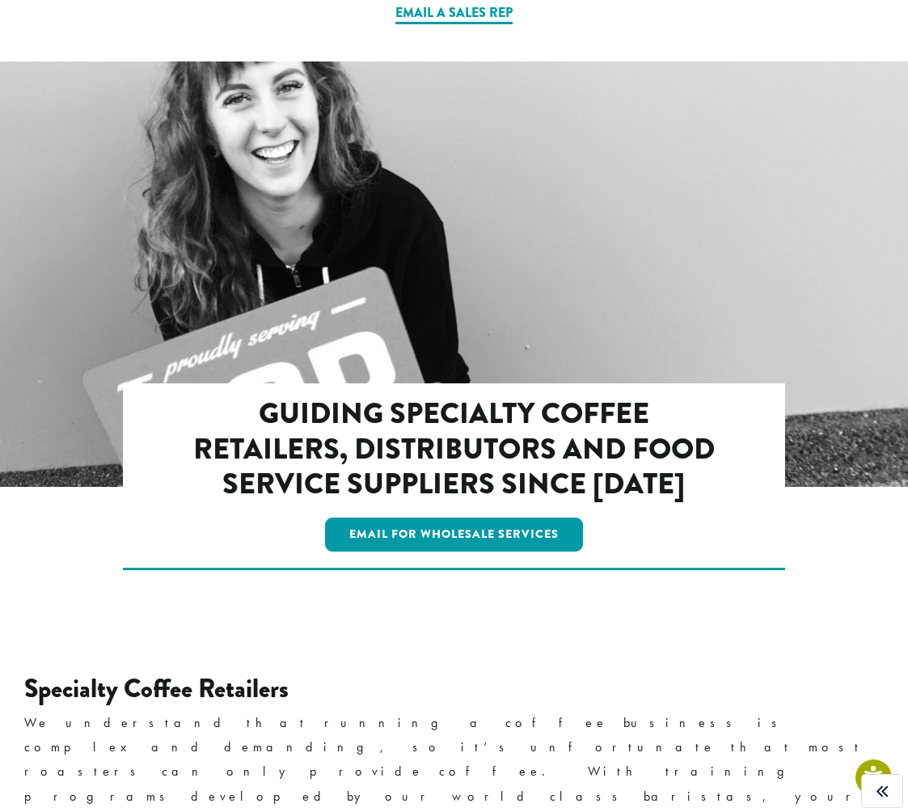
scroll to position [2621, 0]
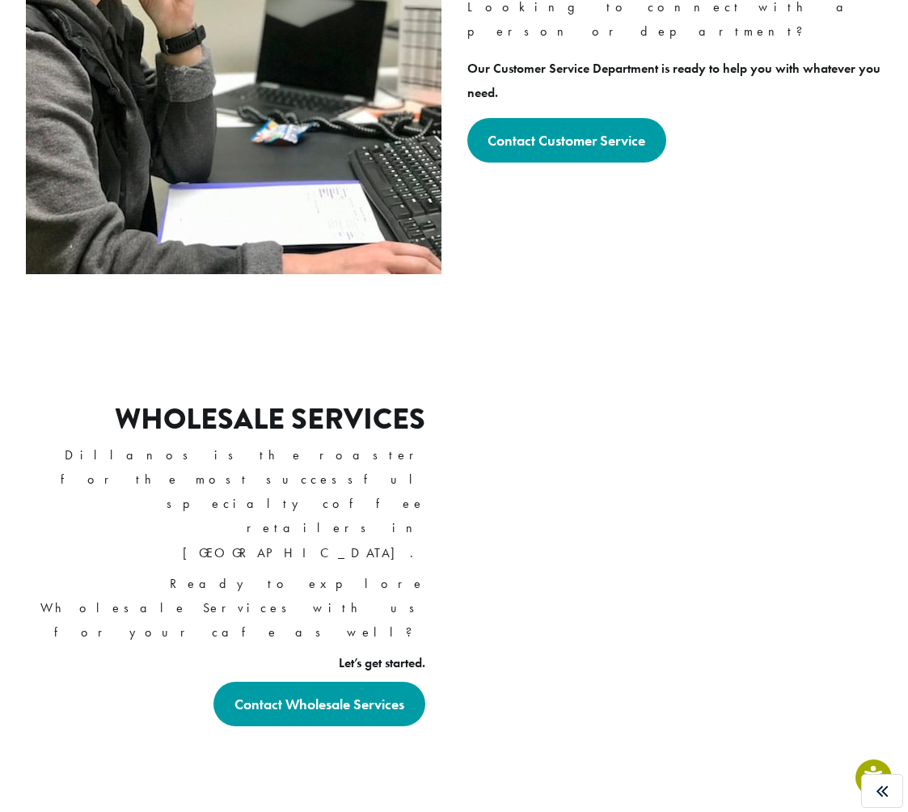
scroll to position [791, 0]
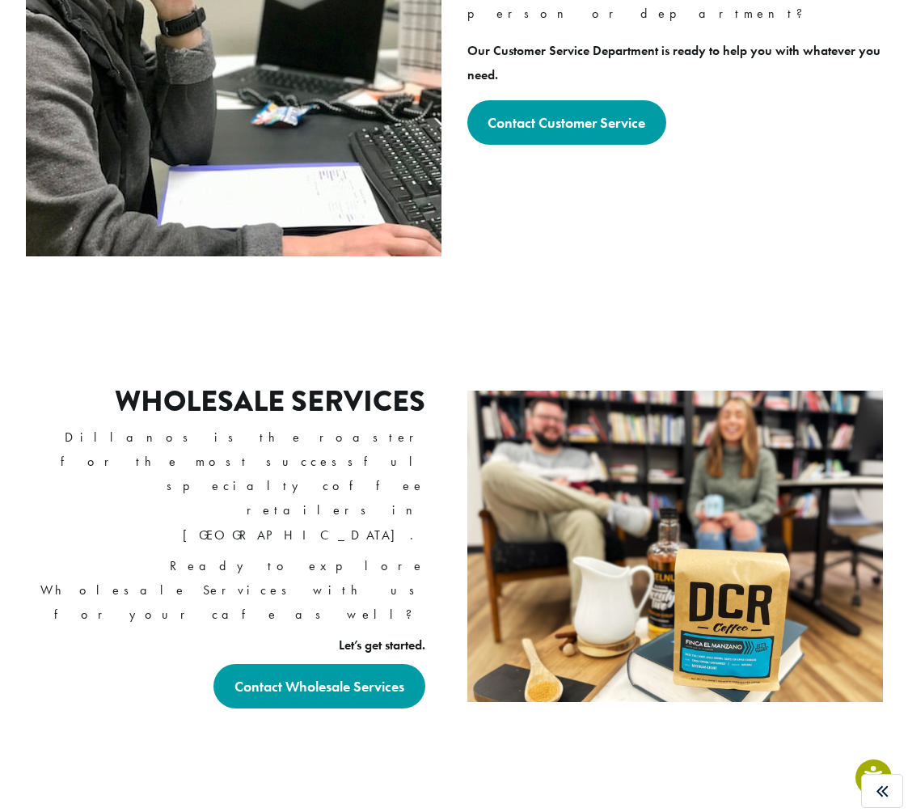
click at [215, 508] on div "Wholesale Services Dillanos is the roaster for the most successful specialty co…" at bounding box center [226, 546] width 429 height 405
drag, startPoint x: 216, startPoint y: 526, endPoint x: 404, endPoint y: 543, distance: 189.2
click at [404, 543] on div "Wholesale Services Dillanos is the roaster for the most successful specialty co…" at bounding box center [226, 546] width 429 height 405
click at [387, 460] on p "Dillanos is the roaster for the most successful specialty coffee retailers in […" at bounding box center [226, 485] width 397 height 121
click at [367, 444] on p "Dillanos is the roaster for the most successful specialty coffee retailers in […" at bounding box center [226, 485] width 397 height 121
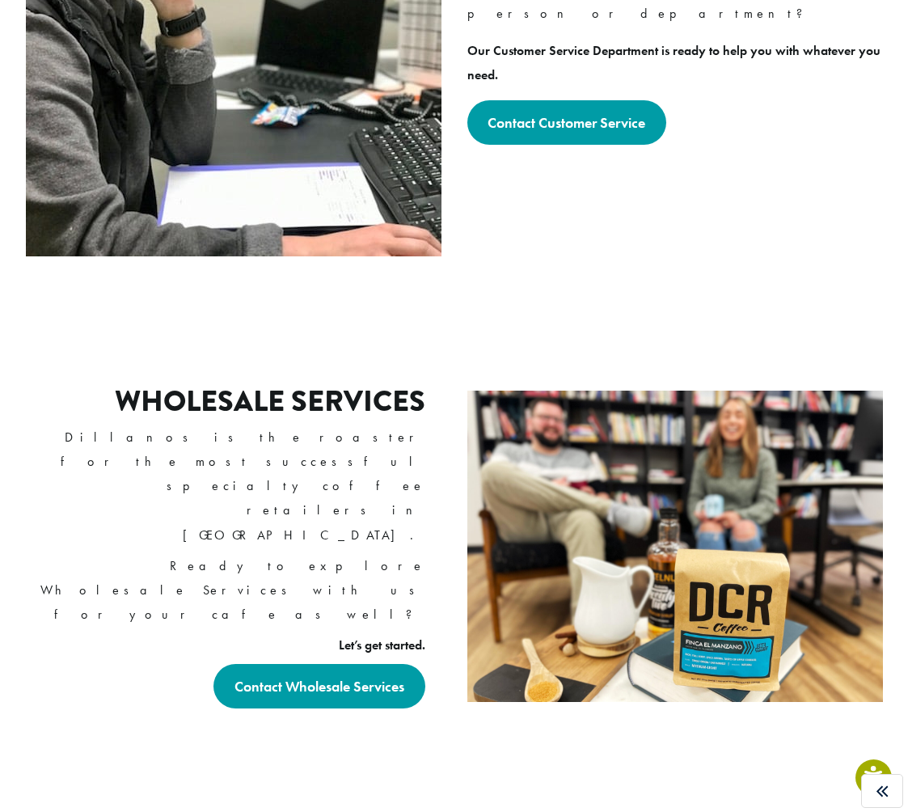
click at [329, 395] on h2 "Wholesale Services" at bounding box center [270, 401] width 310 height 35
click at [328, 394] on h2 "Wholesale Services" at bounding box center [270, 401] width 310 height 35
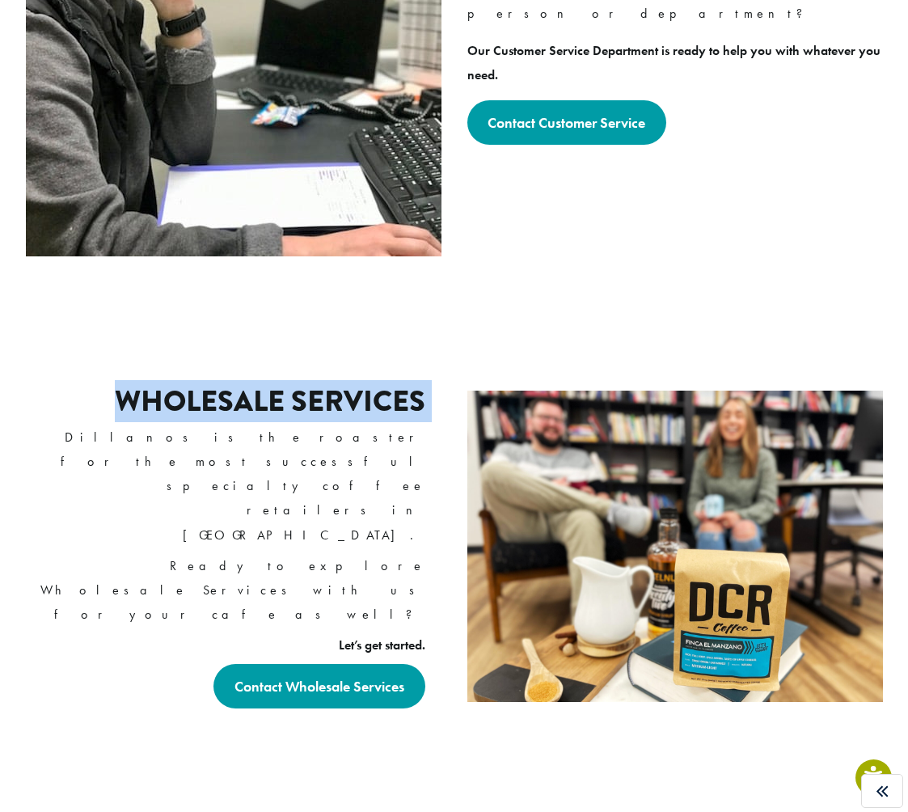
click at [328, 394] on h2 "Wholesale Services" at bounding box center [270, 401] width 310 height 35
copy div "Wholesale Services"
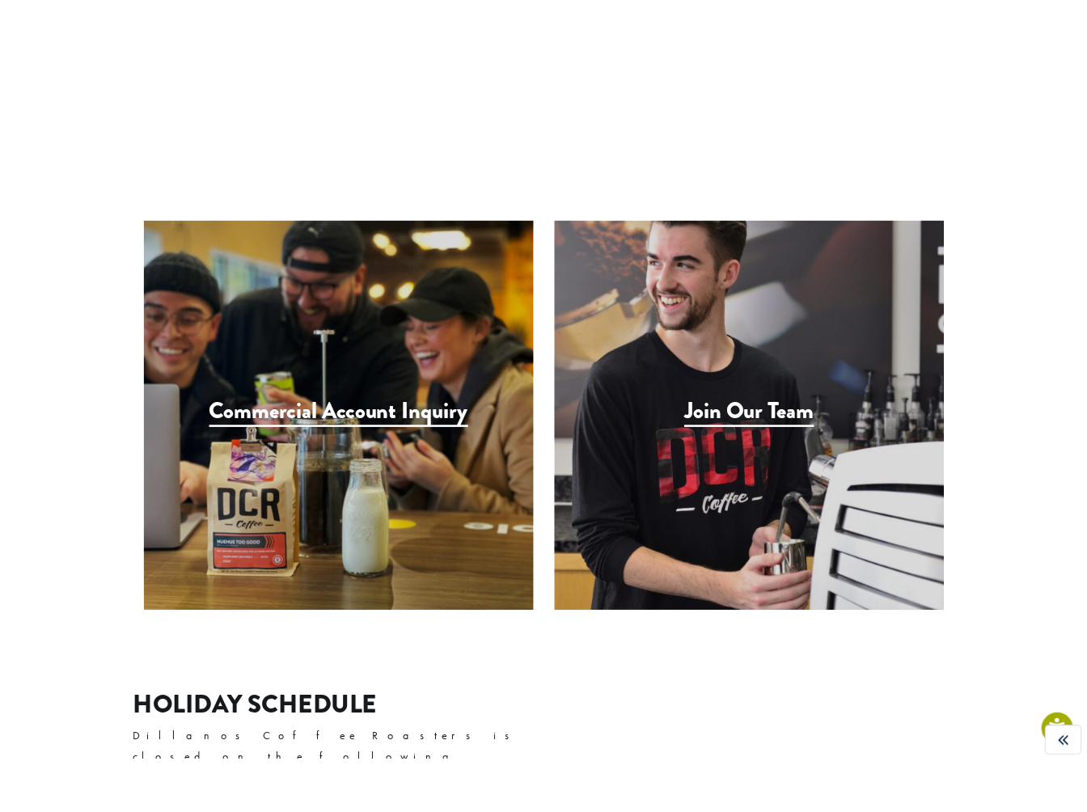
scroll to position [1508, 0]
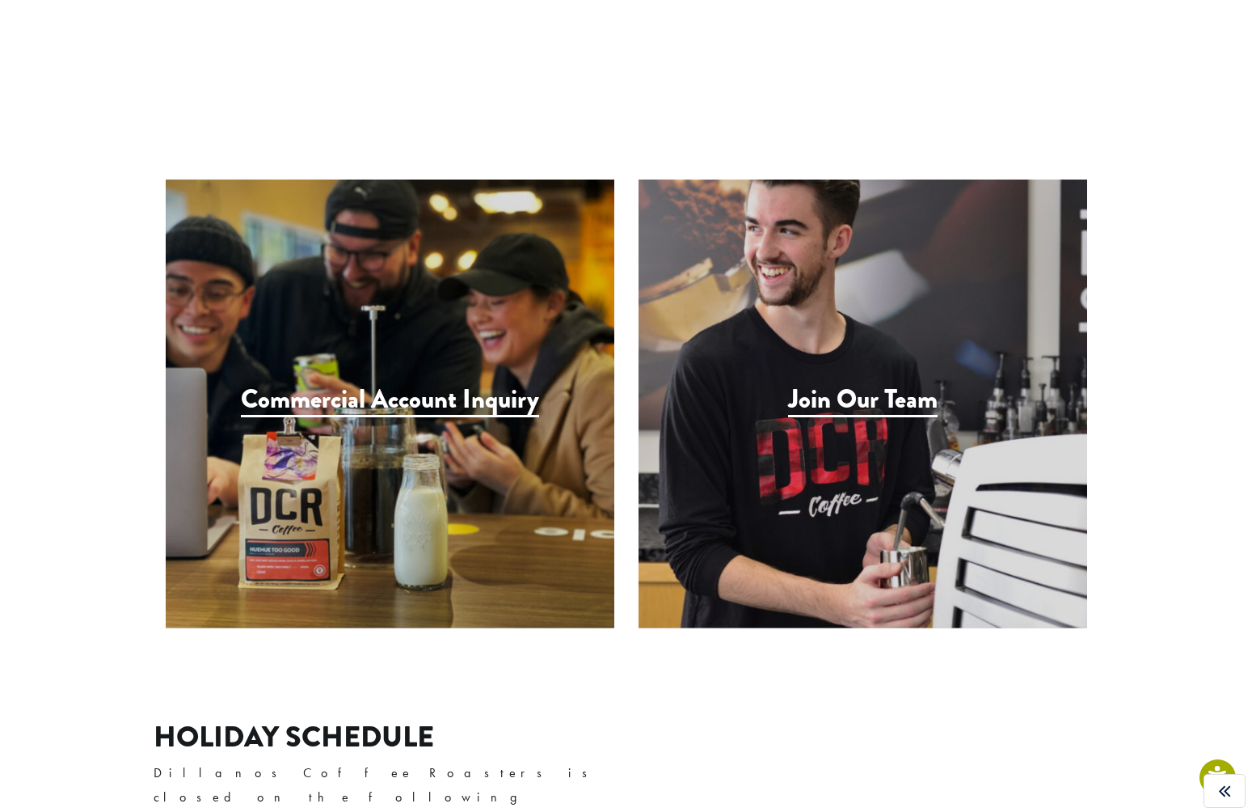
click at [907, 138] on article "How can we help? Hi Friend! Scroll down to find the right contact form. Contact…" at bounding box center [626, 420] width 1252 height 3634
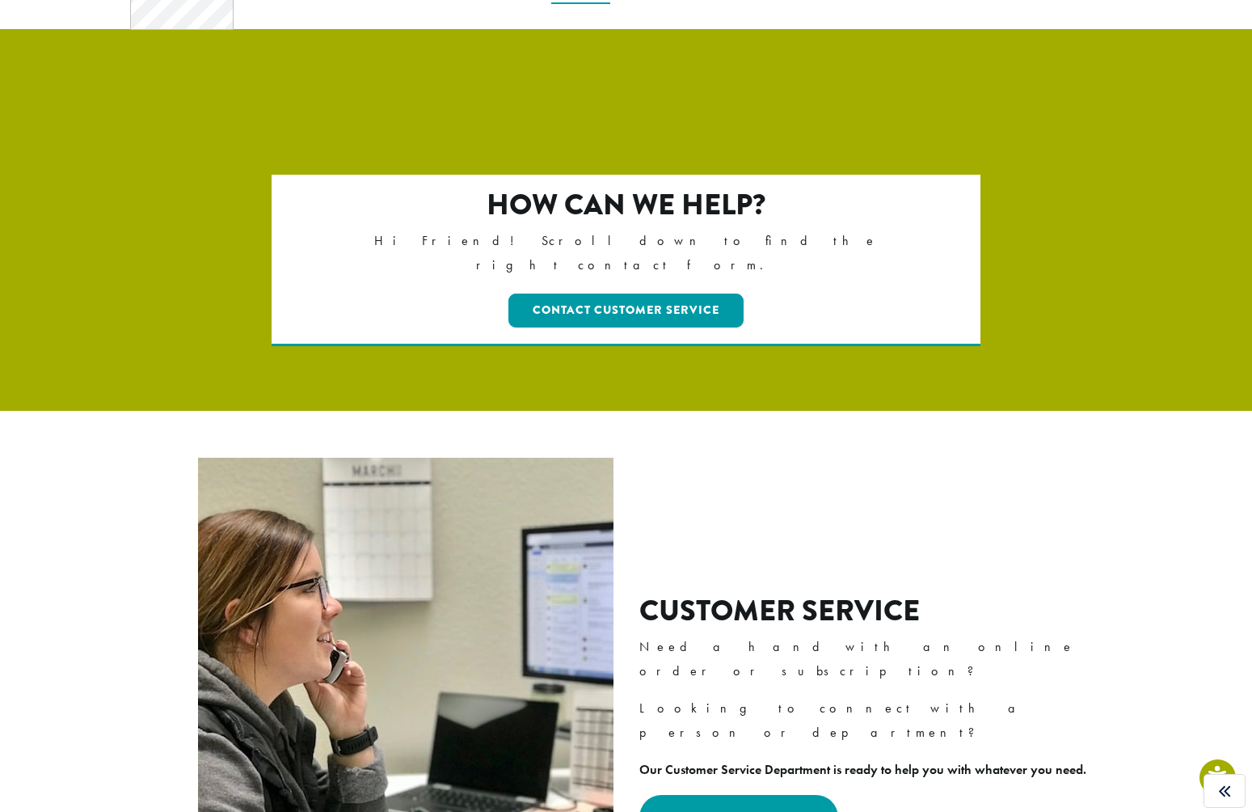
scroll to position [82, 0]
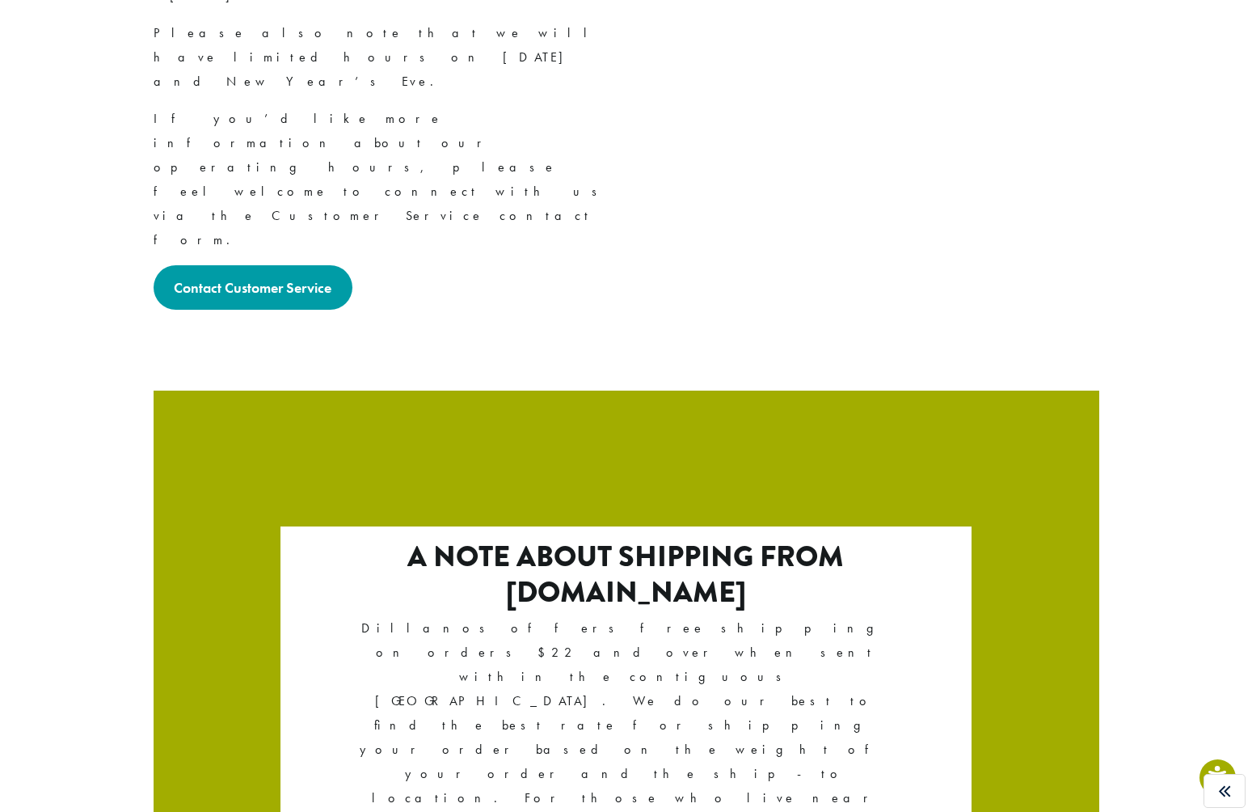
scroll to position [2606, 0]
